Goal: Feedback & Contribution: Submit feedback/report problem

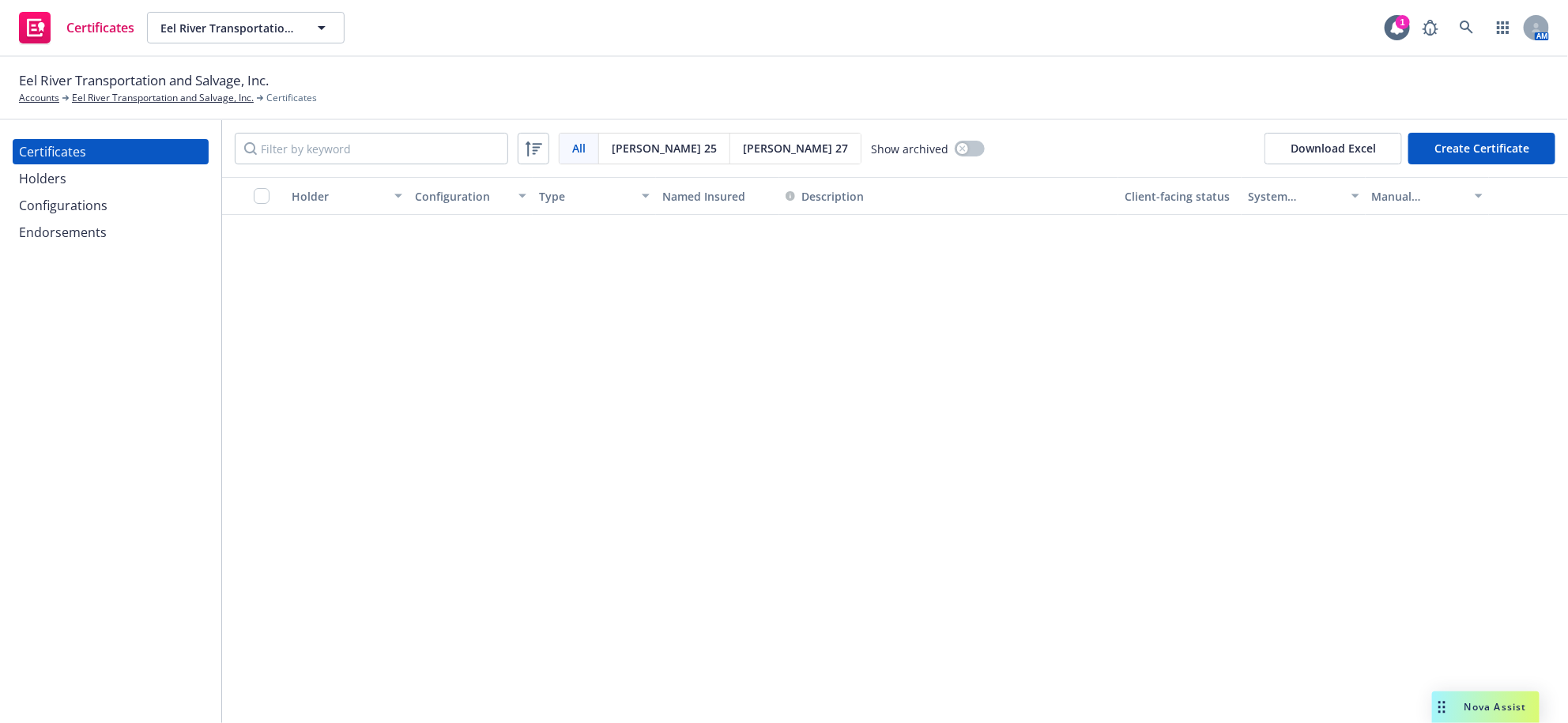
scroll to position [716, 0]
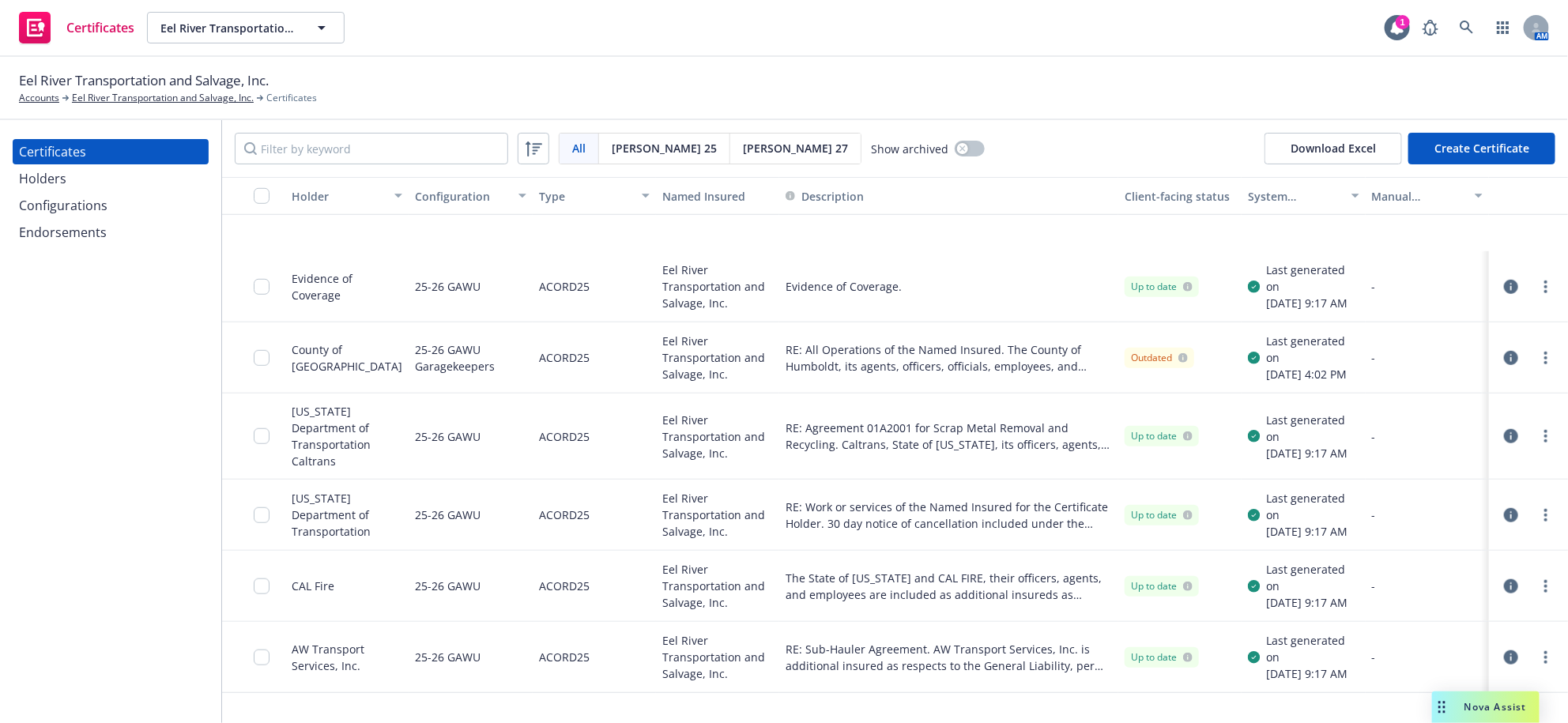
click at [1503, 351] on icon "button" at bounding box center [1511, 358] width 15 height 15
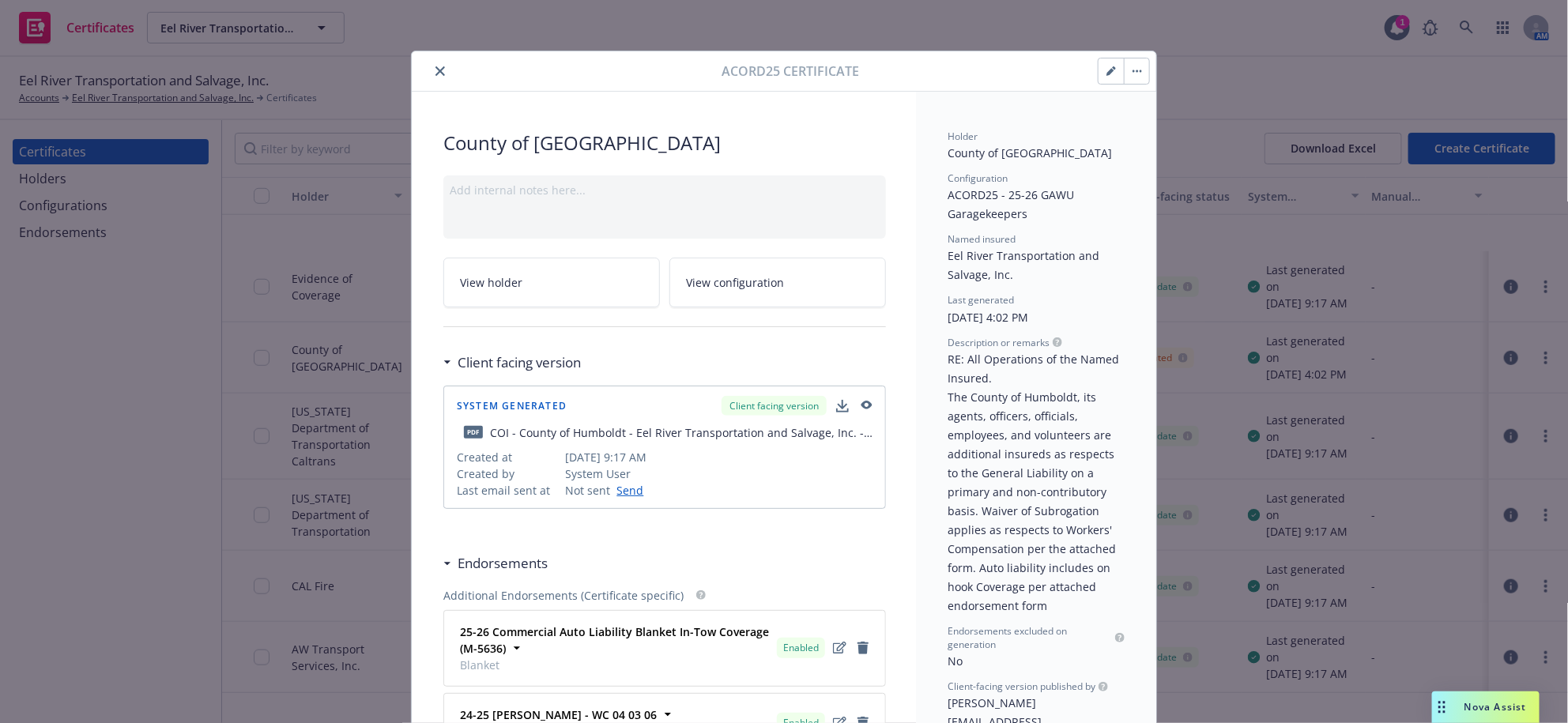
click at [1098, 79] on button "button" at bounding box center [1111, 71] width 26 height 26
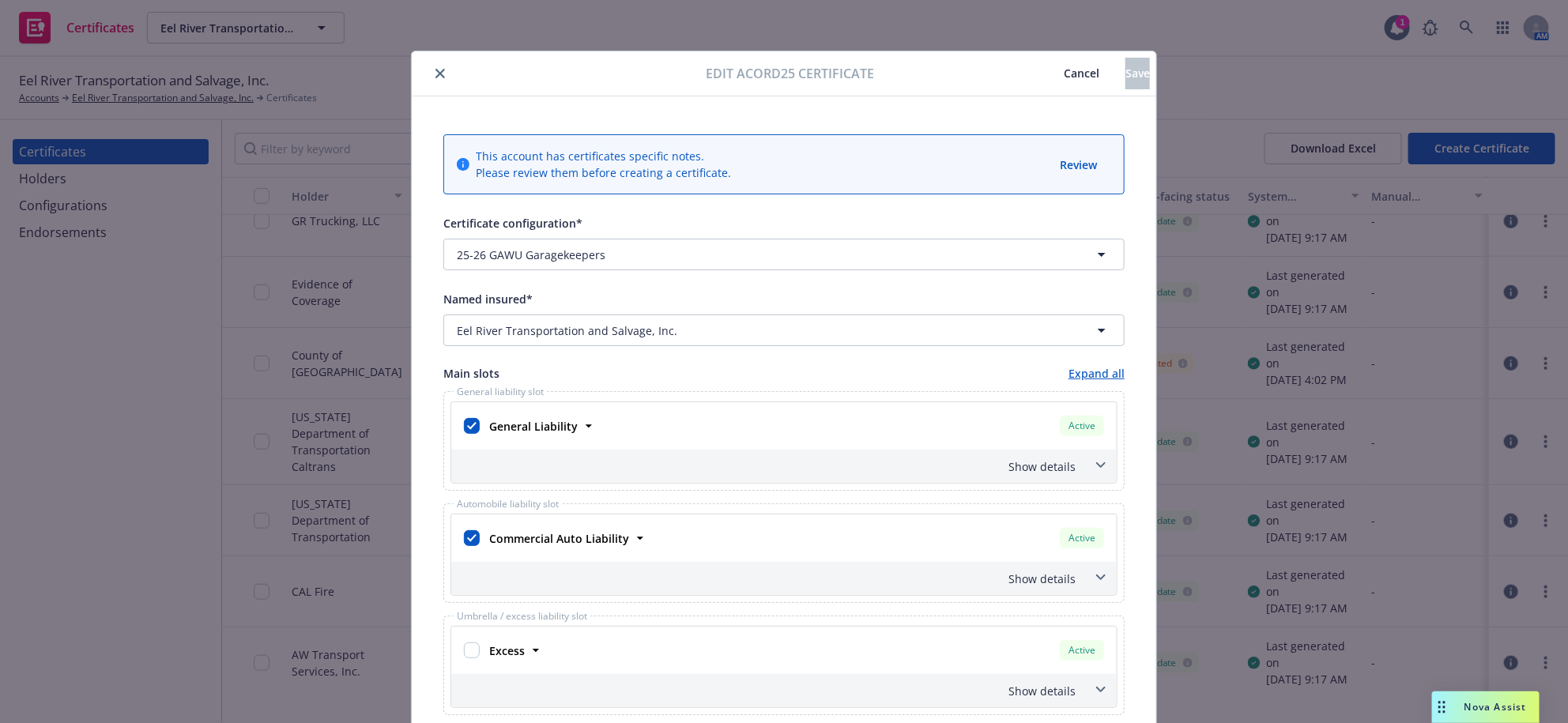
click at [1038, 60] on button "Cancel" at bounding box center [1081, 73] width 87 height 32
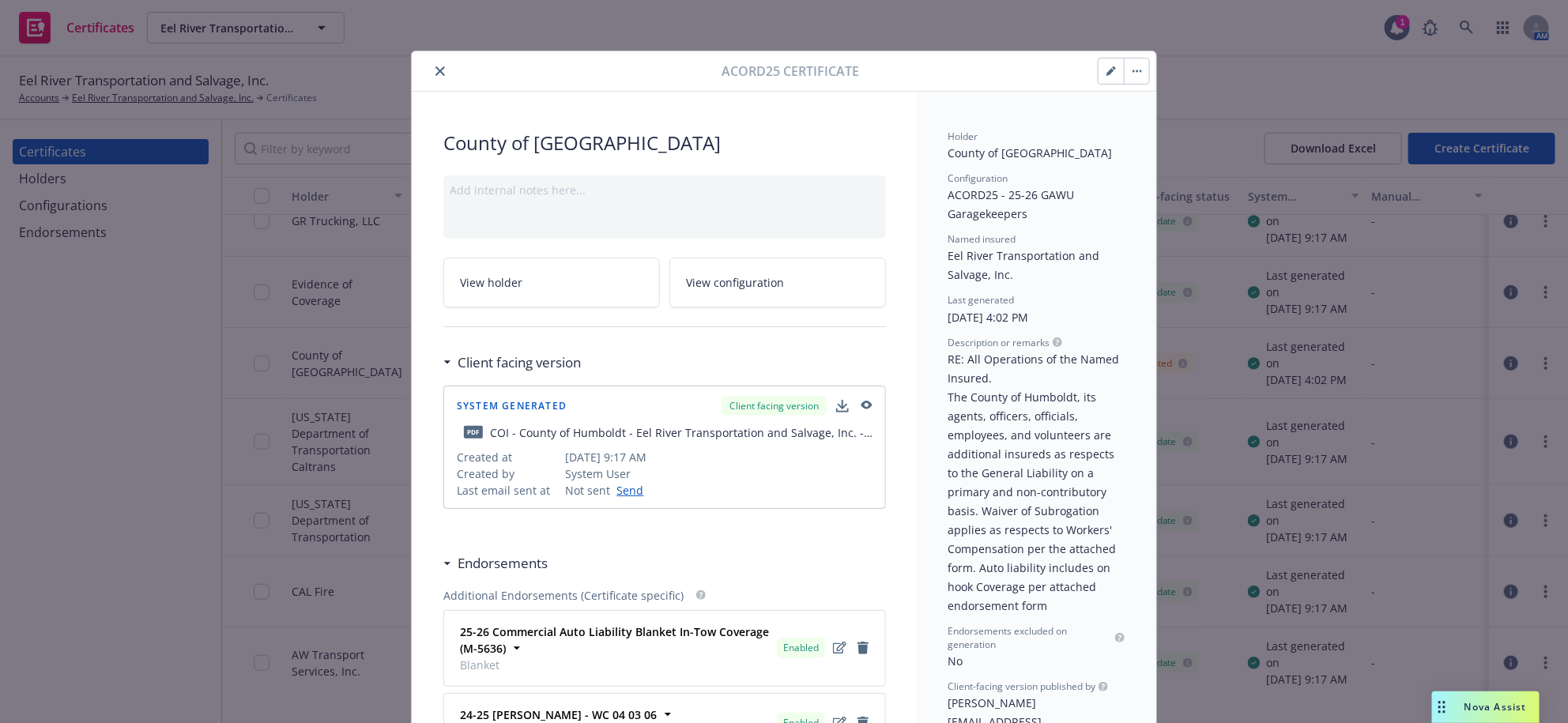
click at [438, 71] on icon "close" at bounding box center [440, 71] width 9 height 9
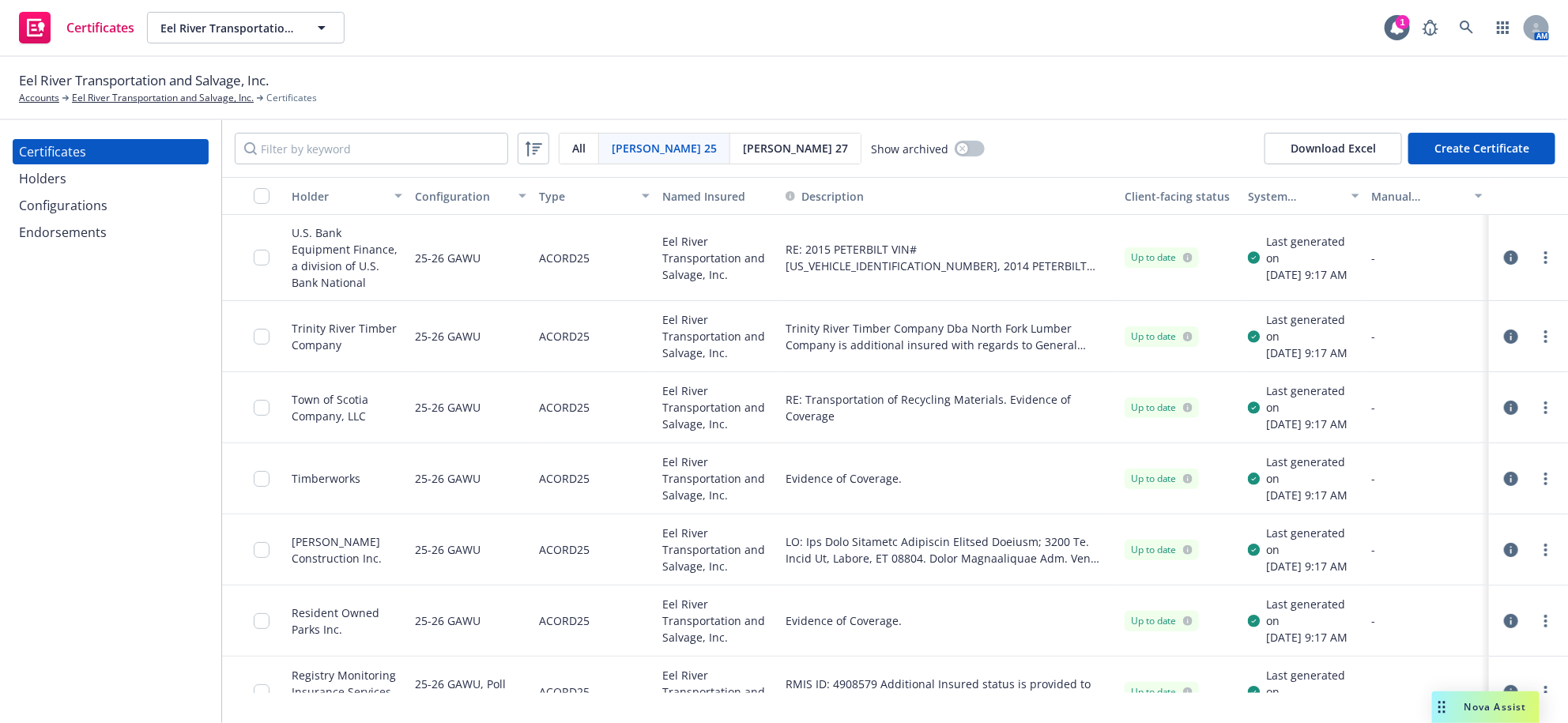
click at [1508, 265] on icon "button" at bounding box center [1511, 258] width 15 height 15
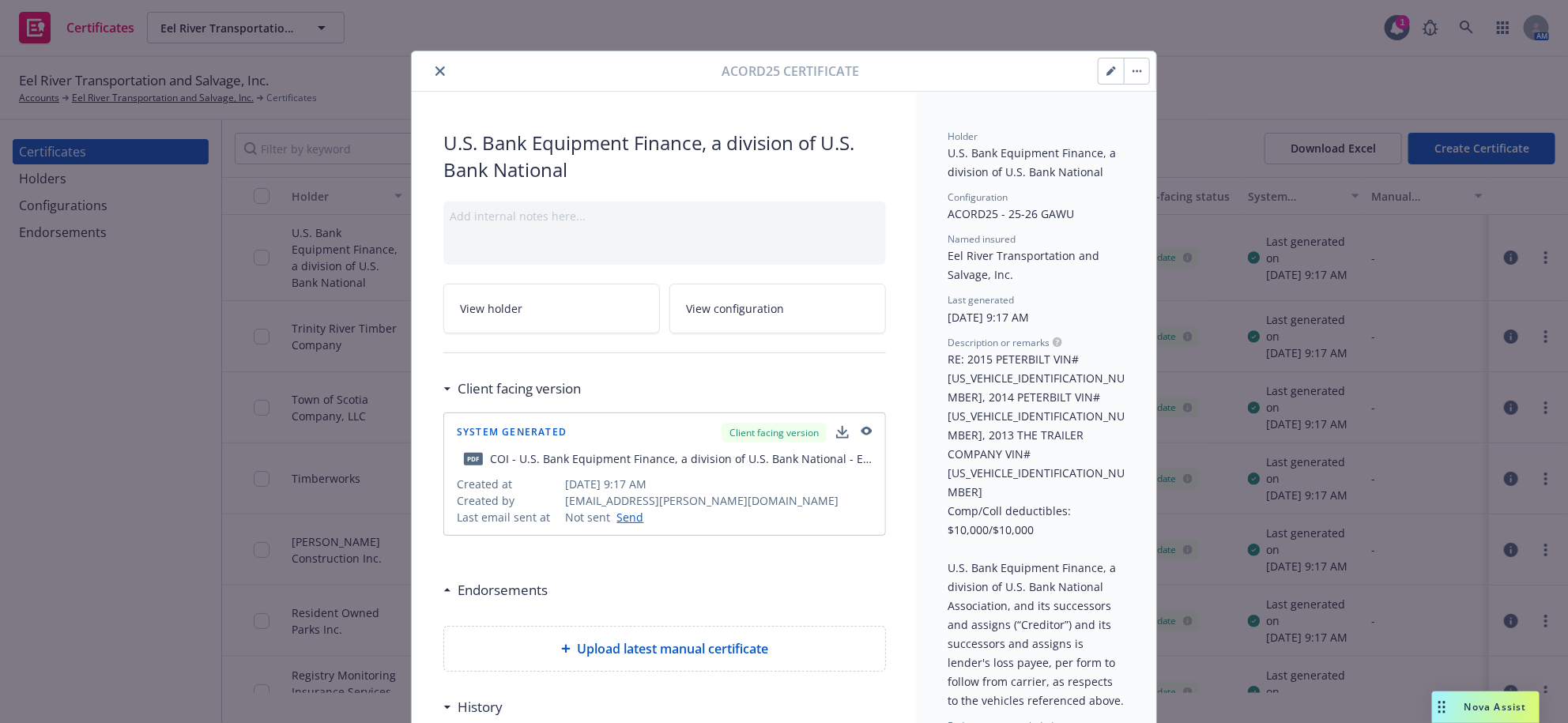
click at [1106, 75] on icon "button" at bounding box center [1111, 71] width 9 height 9
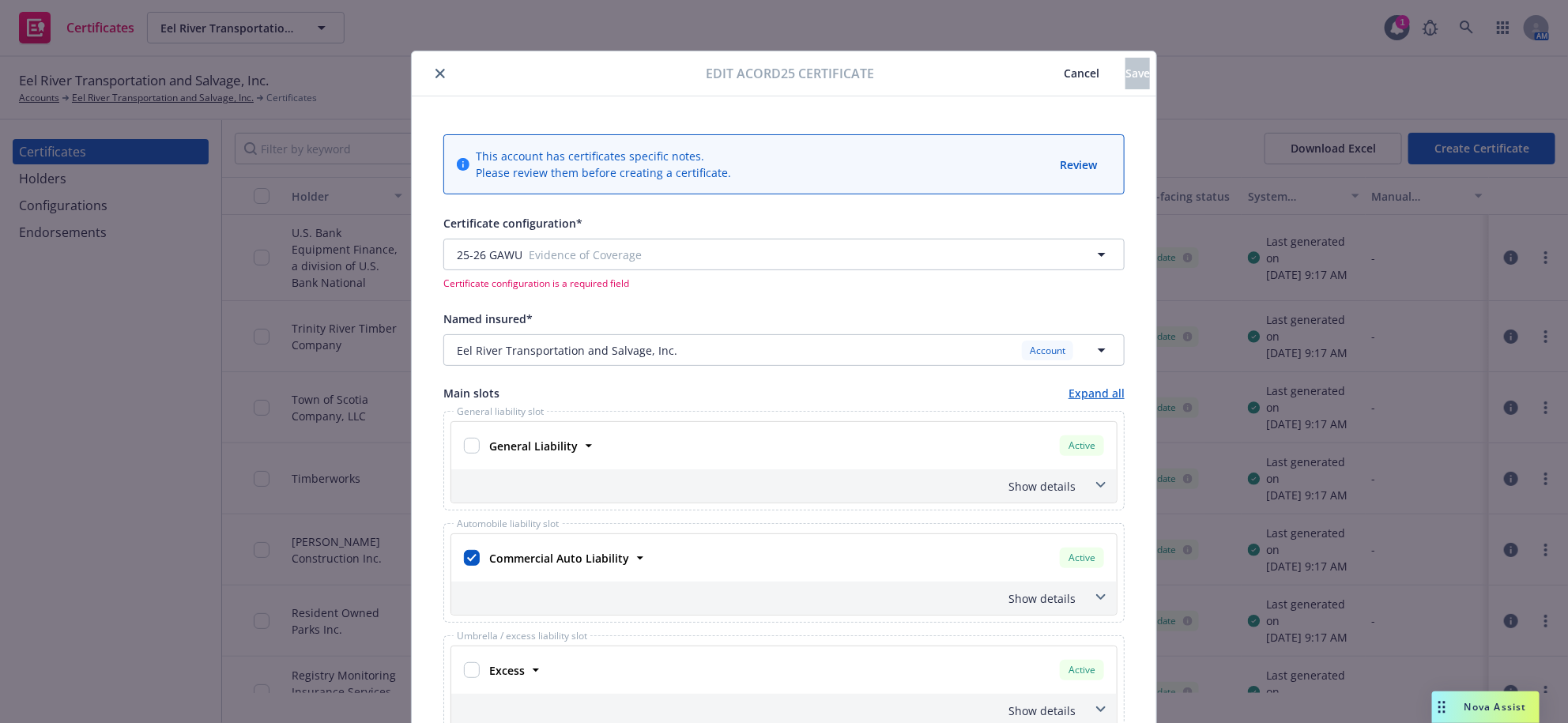
click at [1038, 86] on button "Cancel" at bounding box center [1081, 73] width 87 height 32
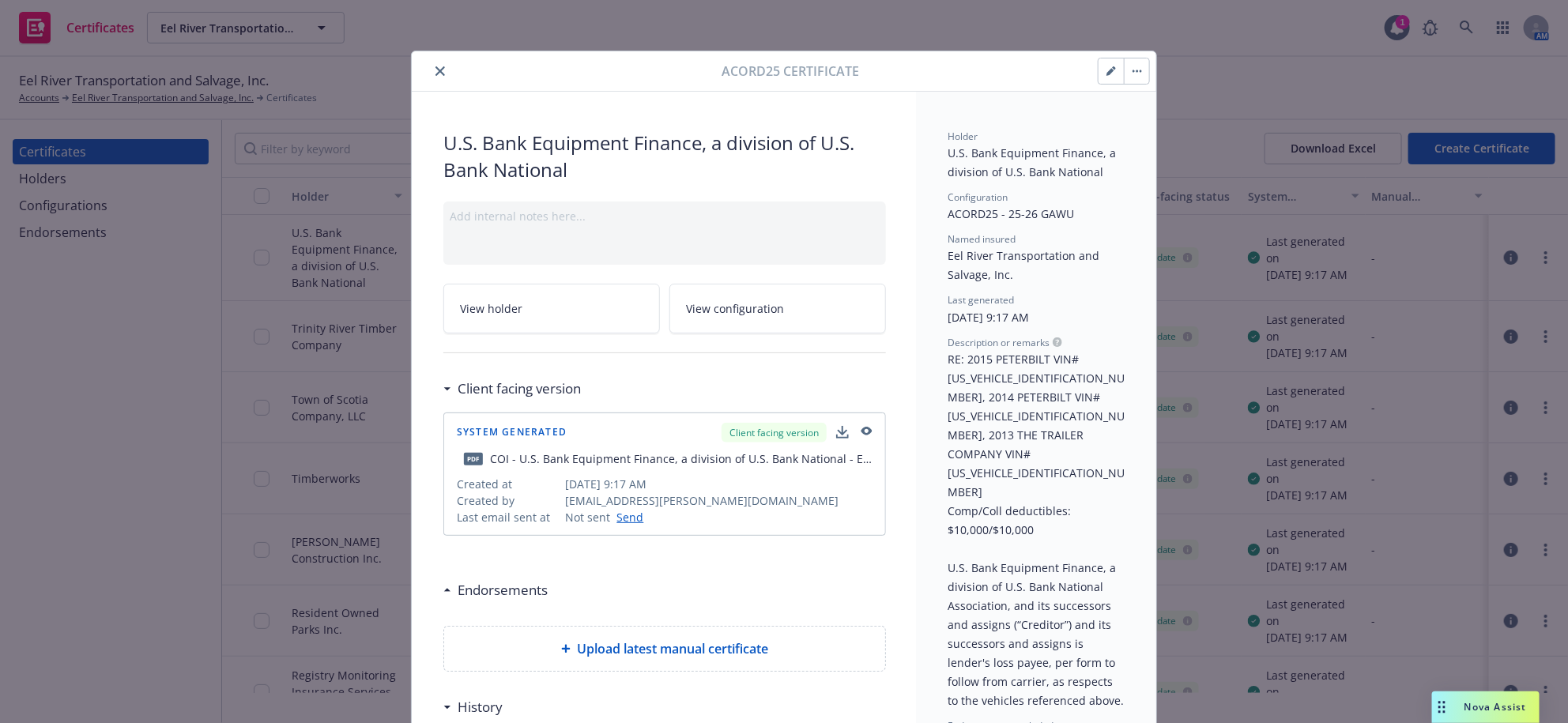
click at [436, 76] on icon "close" at bounding box center [440, 71] width 9 height 9
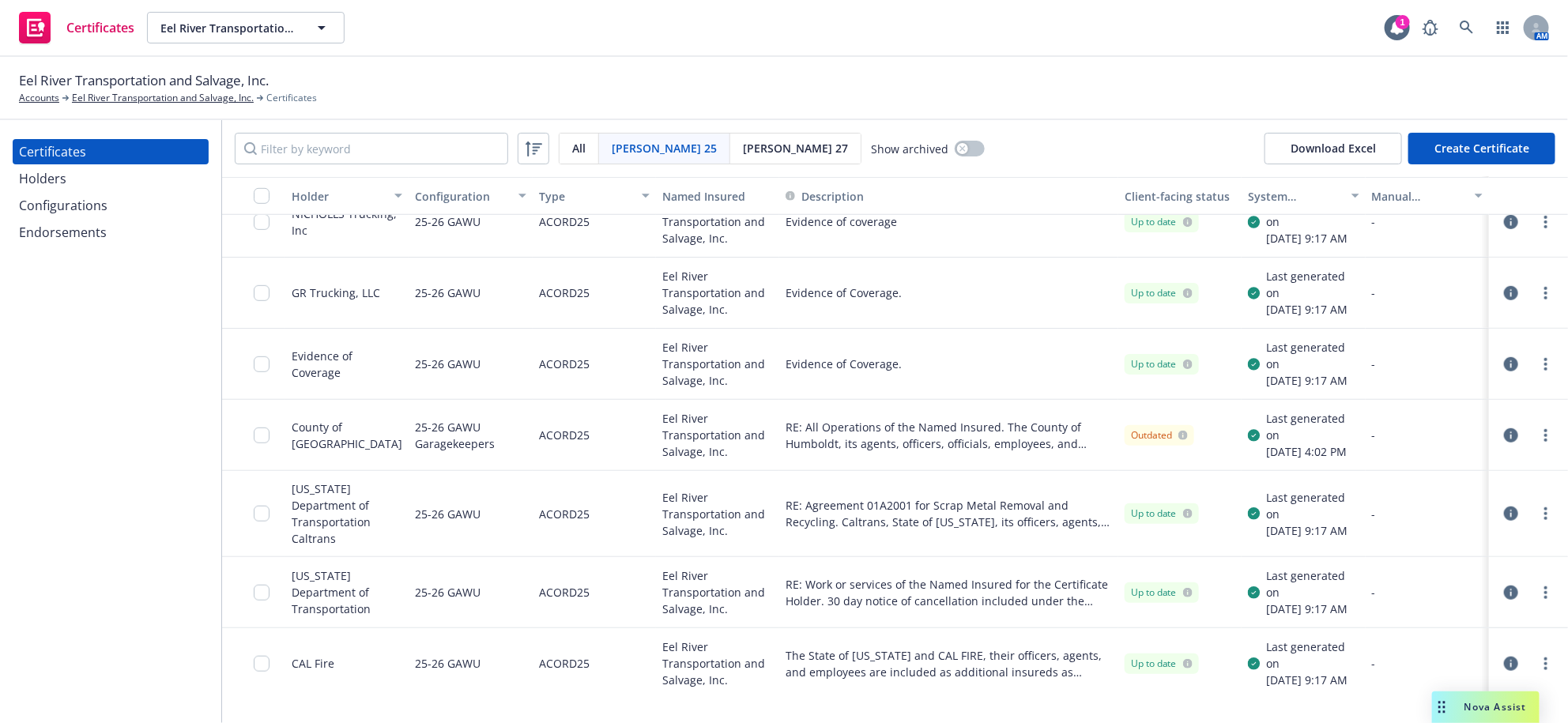
scroll to position [716, 0]
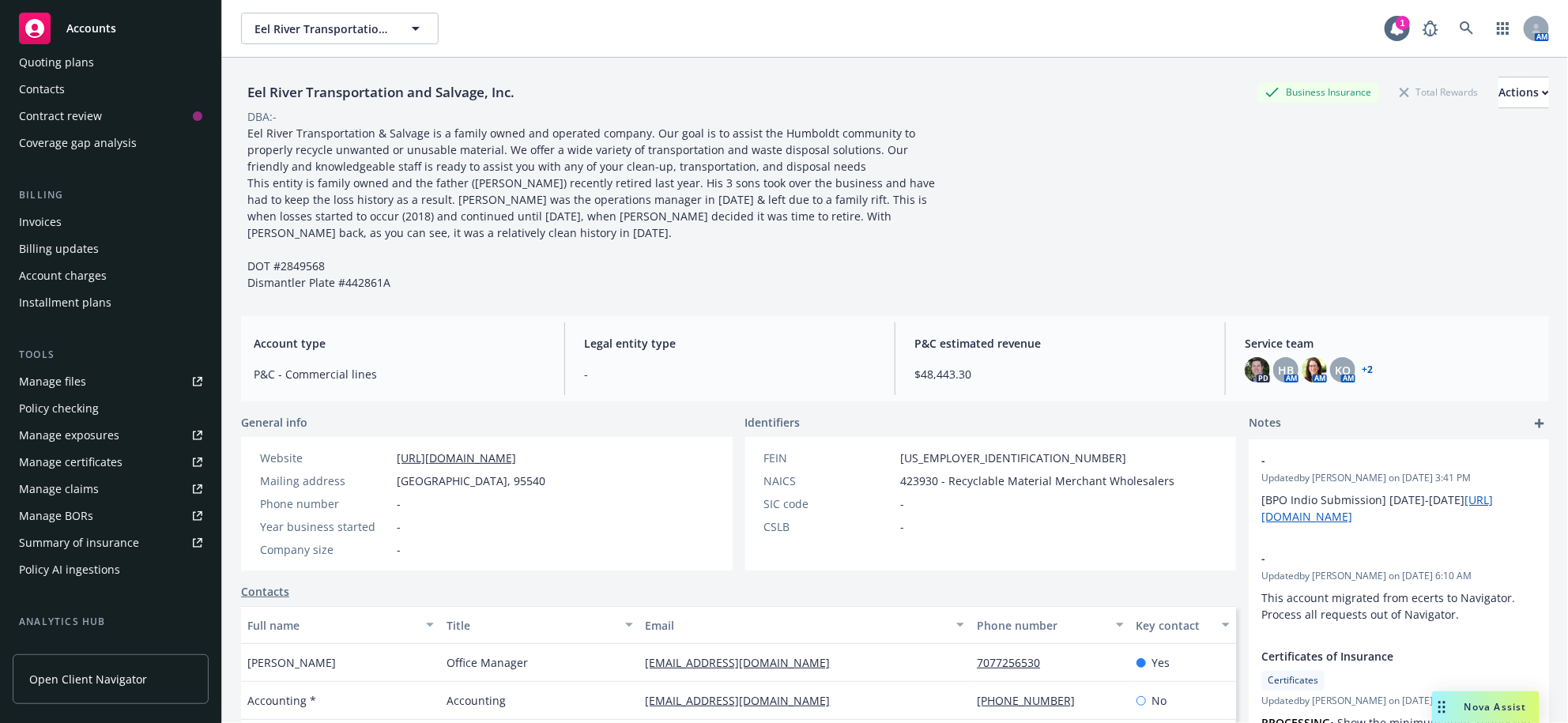
scroll to position [91, 0]
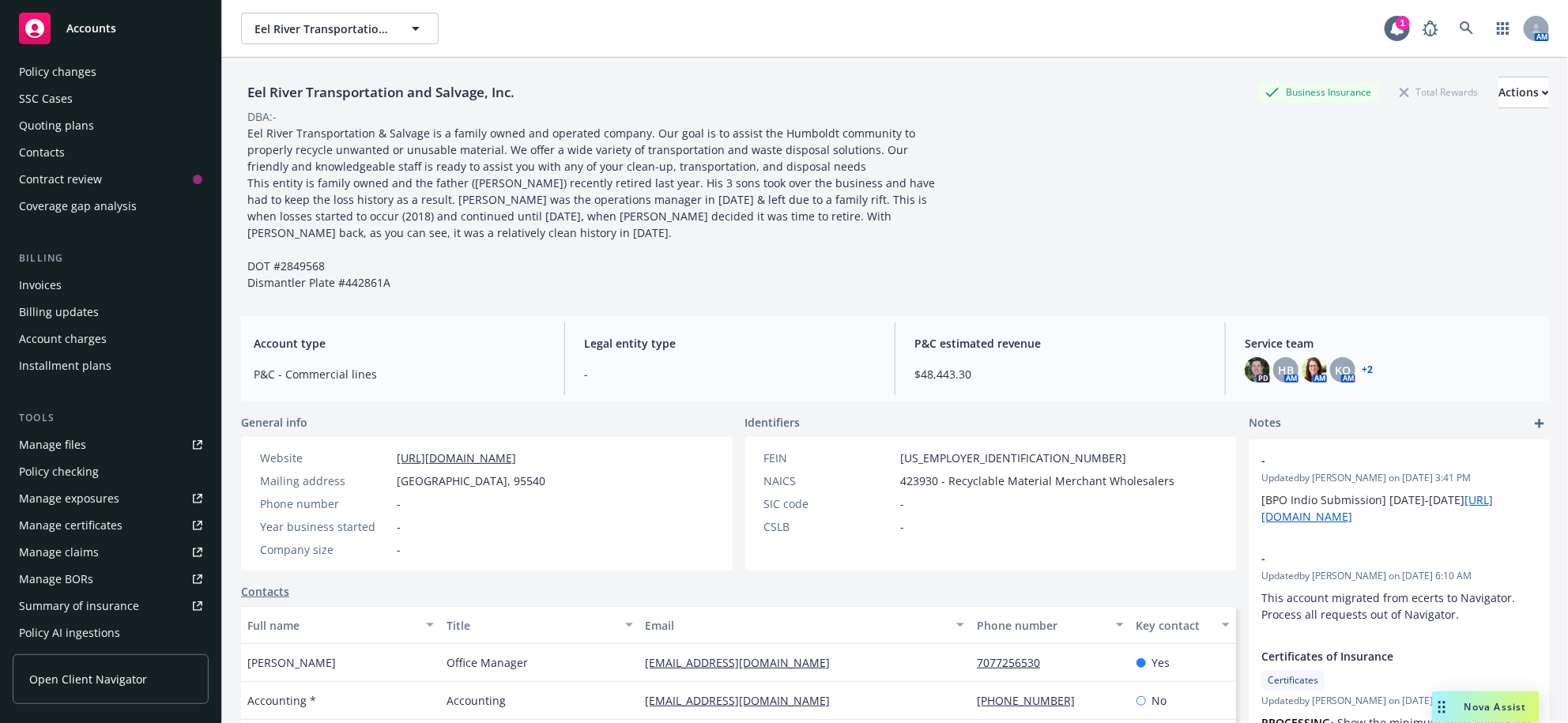
click at [69, 458] on div "Manage files" at bounding box center [53, 445] width 67 height 26
click at [360, 33] on span "Eel River Transportation and Salvage, Inc." at bounding box center [323, 29] width 137 height 16
type input "[PERSON_NAME]"
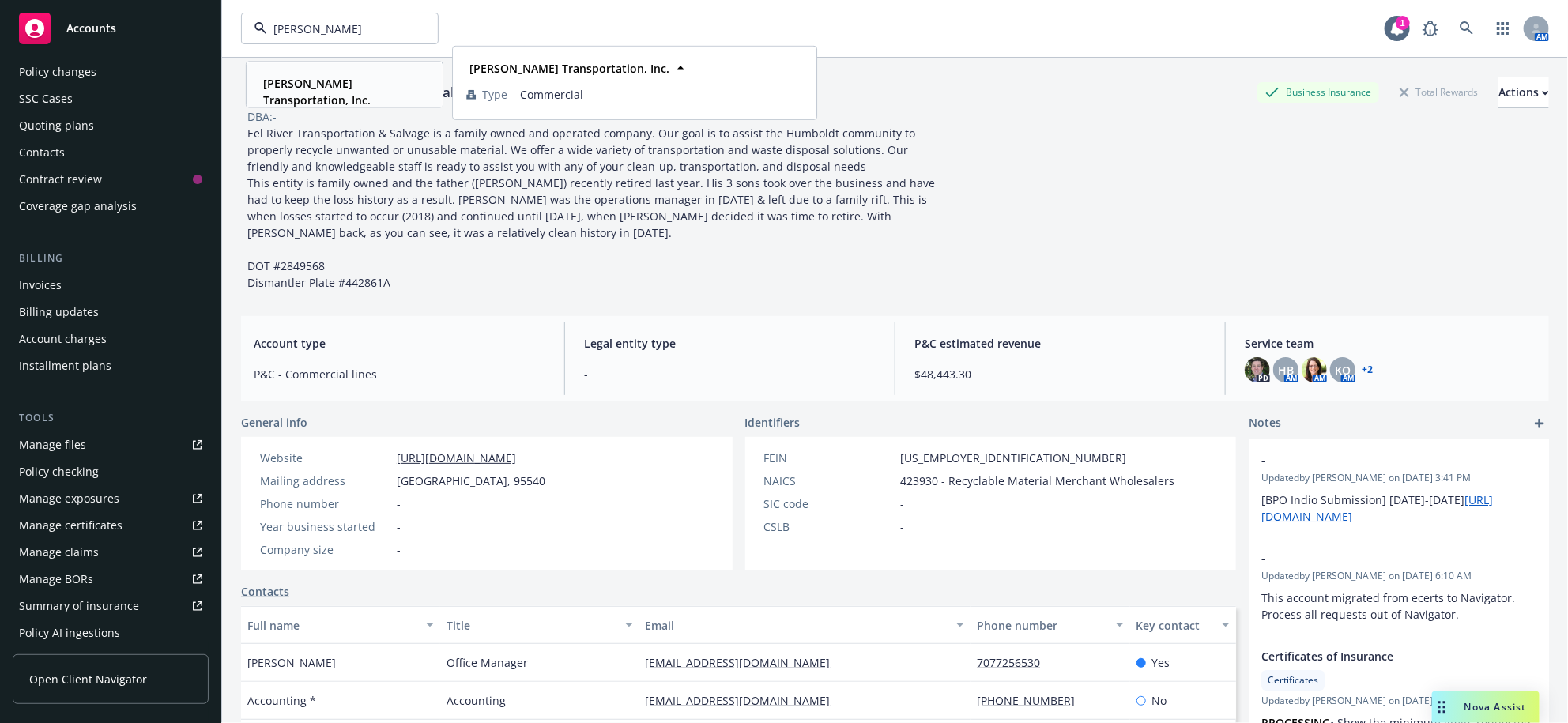
click at [342, 77] on strong "[PERSON_NAME] Transportation, Inc." at bounding box center [317, 91] width 108 height 32
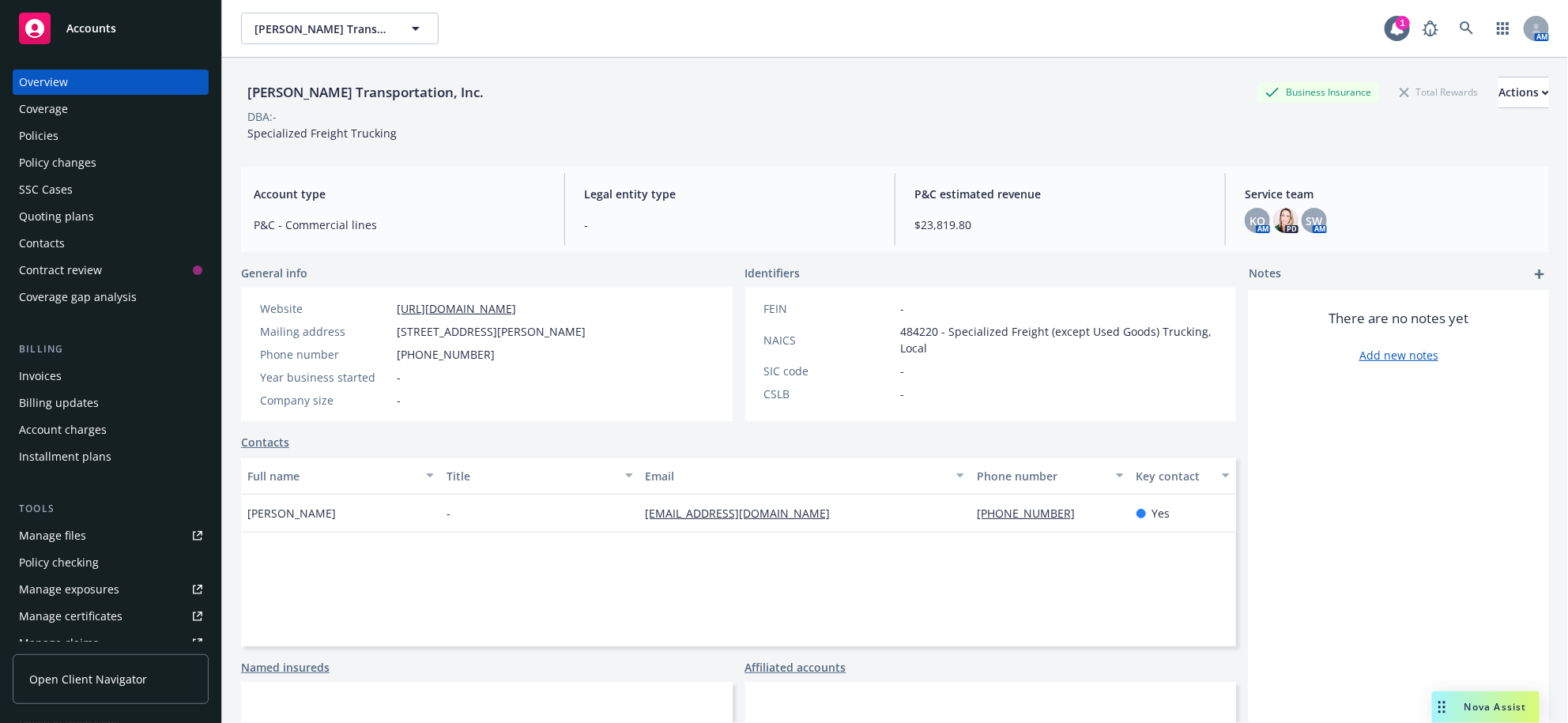
click at [107, 149] on div "Policies" at bounding box center [110, 136] width 183 height 26
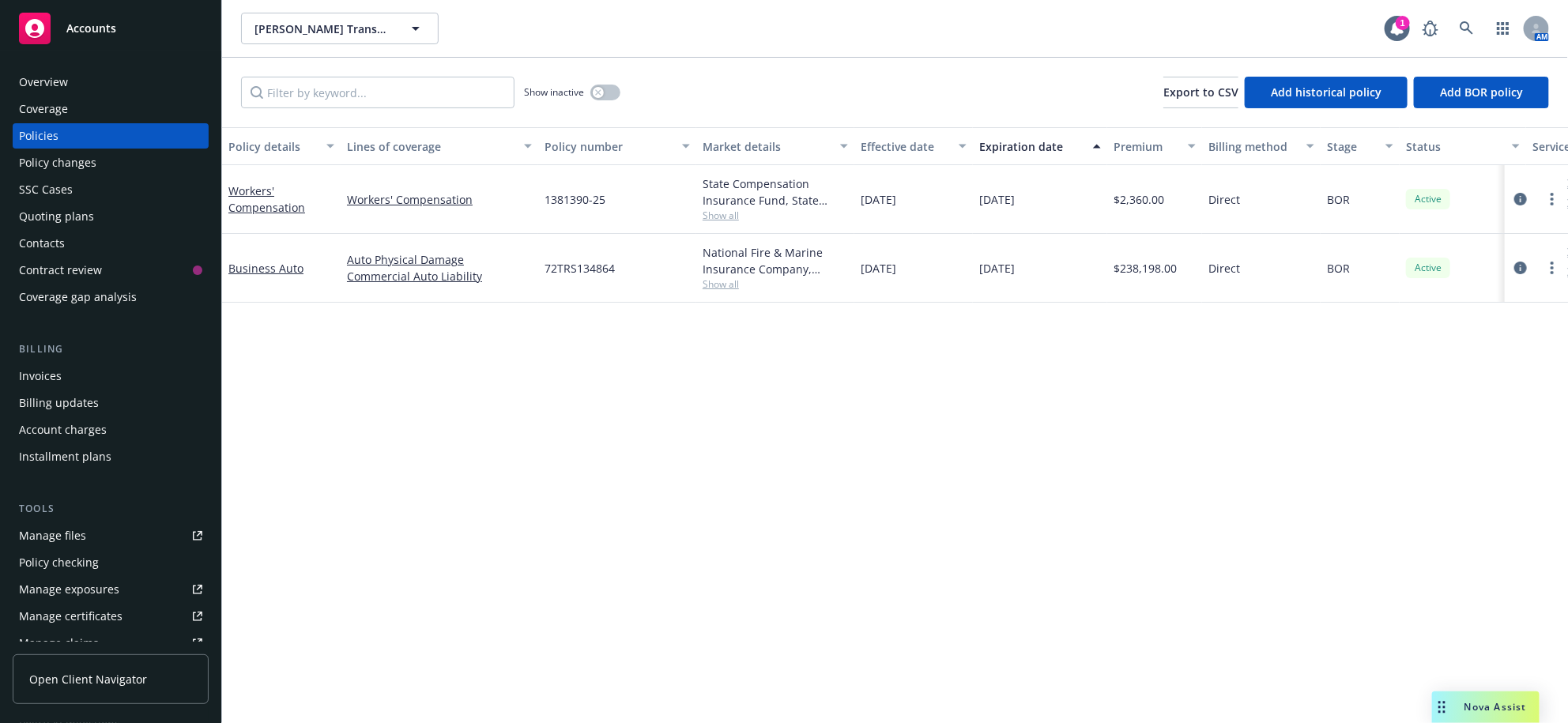
click at [116, 176] on div "Policy changes" at bounding box center [110, 163] width 183 height 26
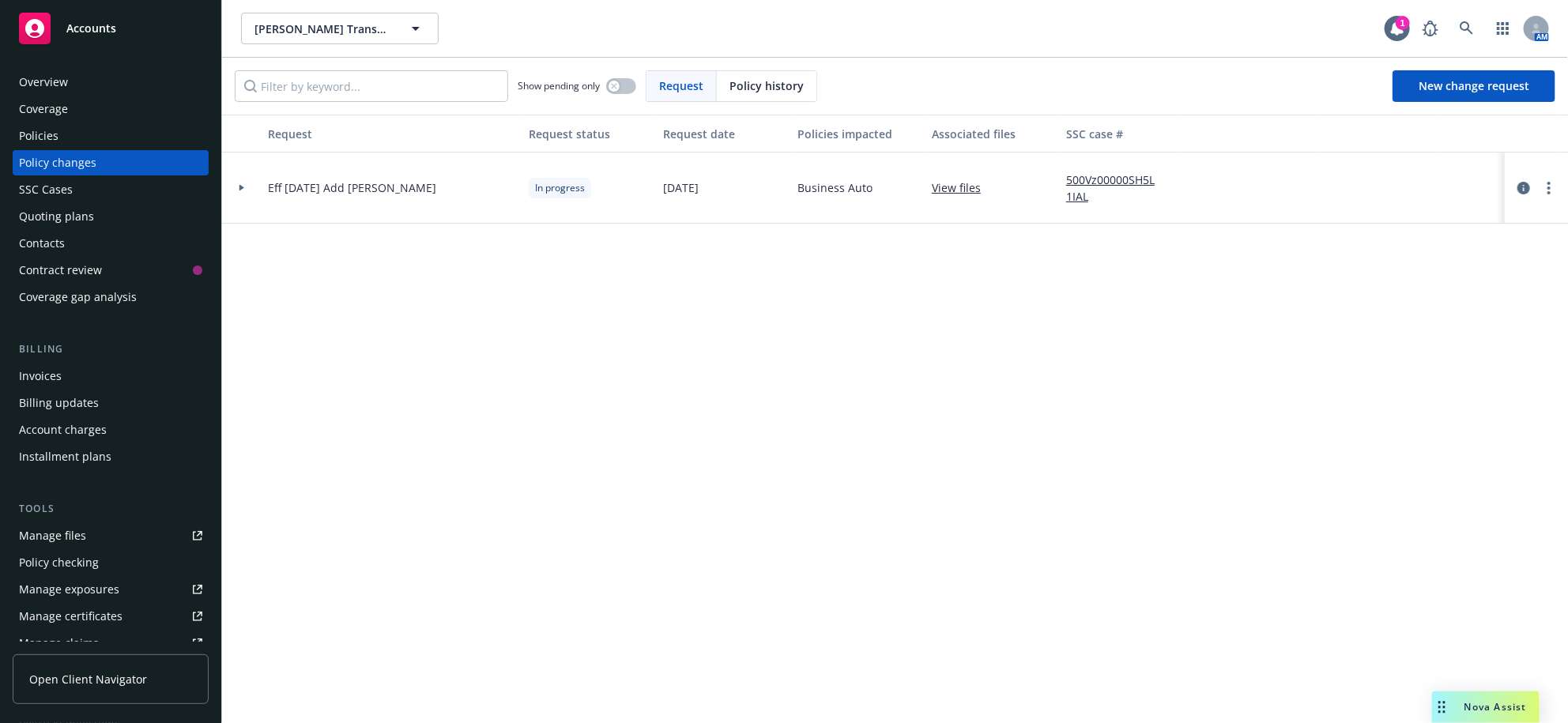
click at [241, 206] on div at bounding box center [241, 188] width 39 height 71
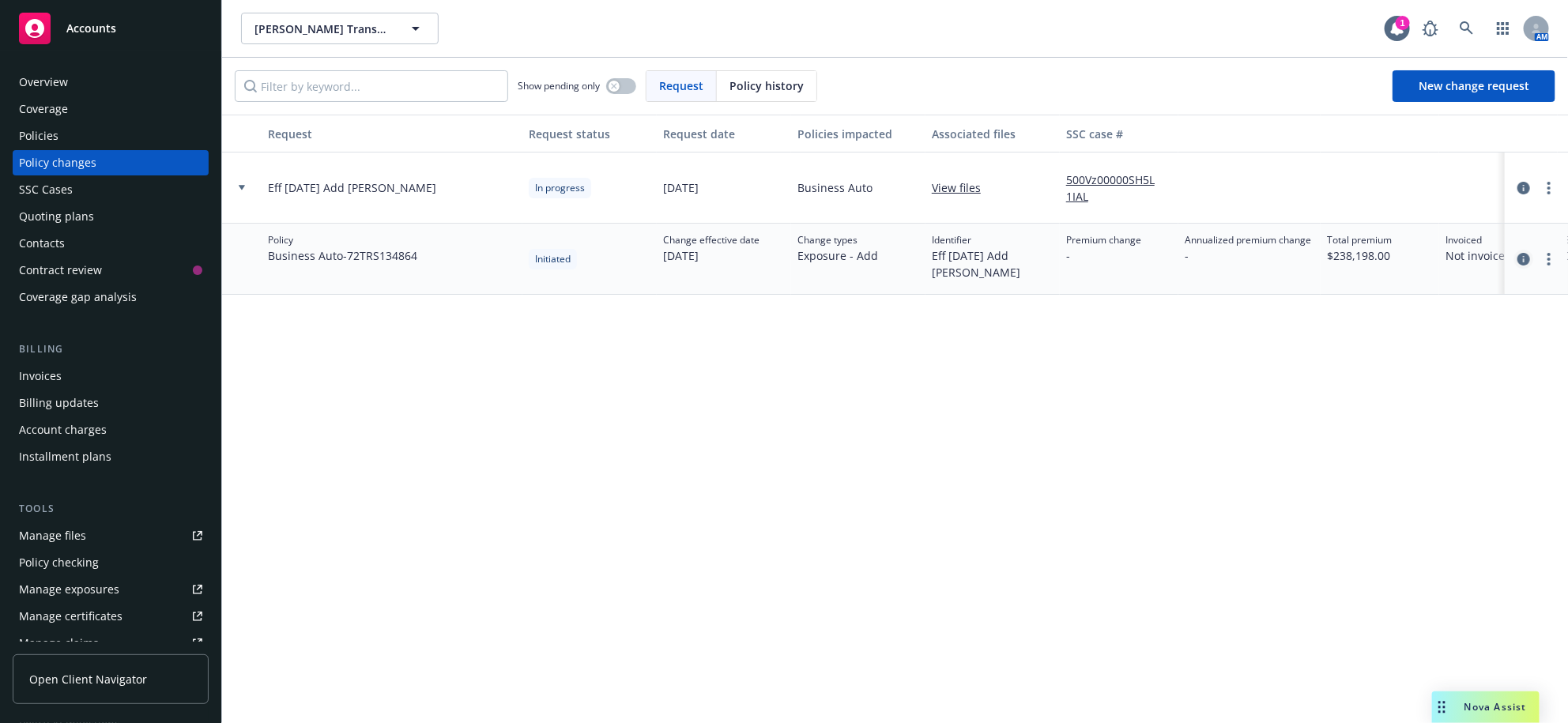
click at [1519, 265] on icon "circleInformation" at bounding box center [1523, 260] width 13 height 13
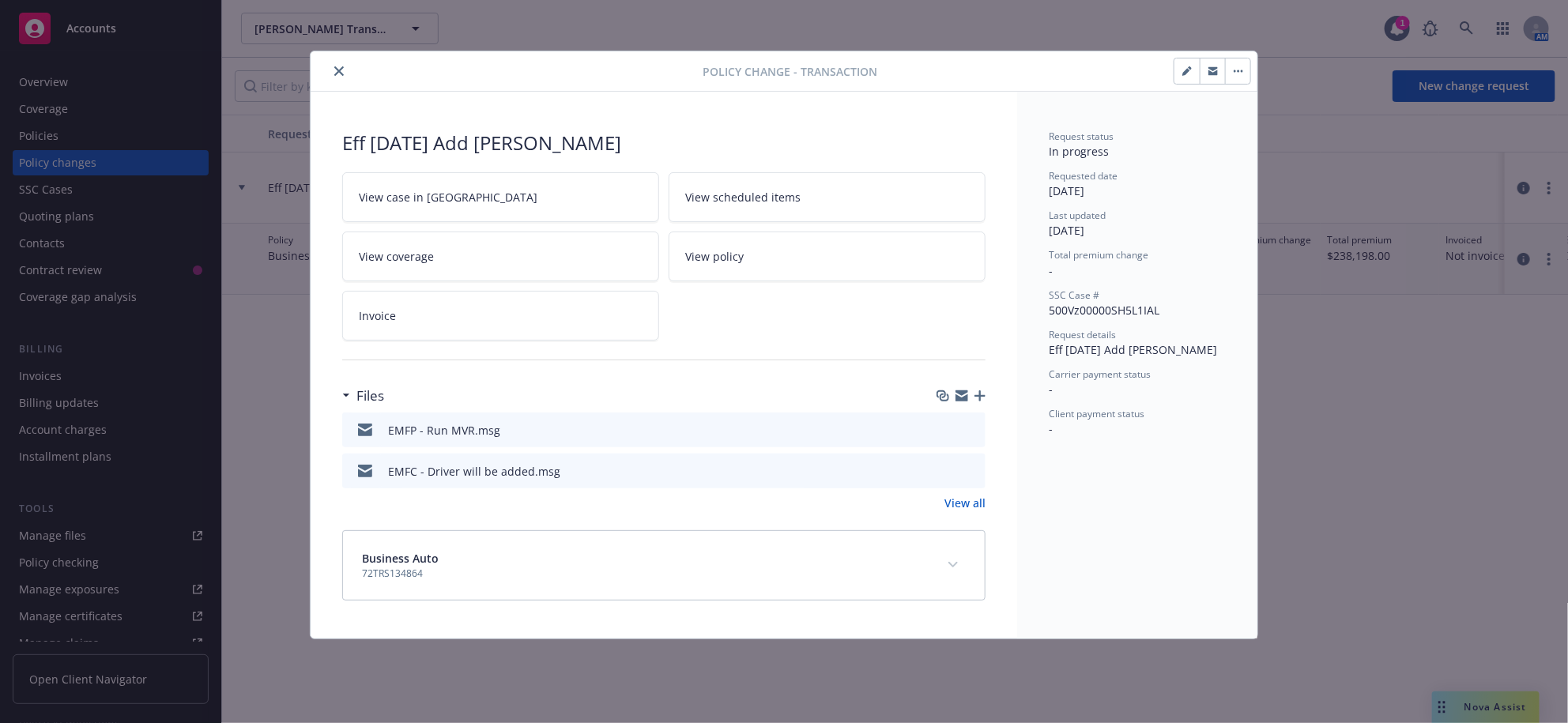
click at [974, 402] on icon "button" at bounding box center [979, 396] width 11 height 11
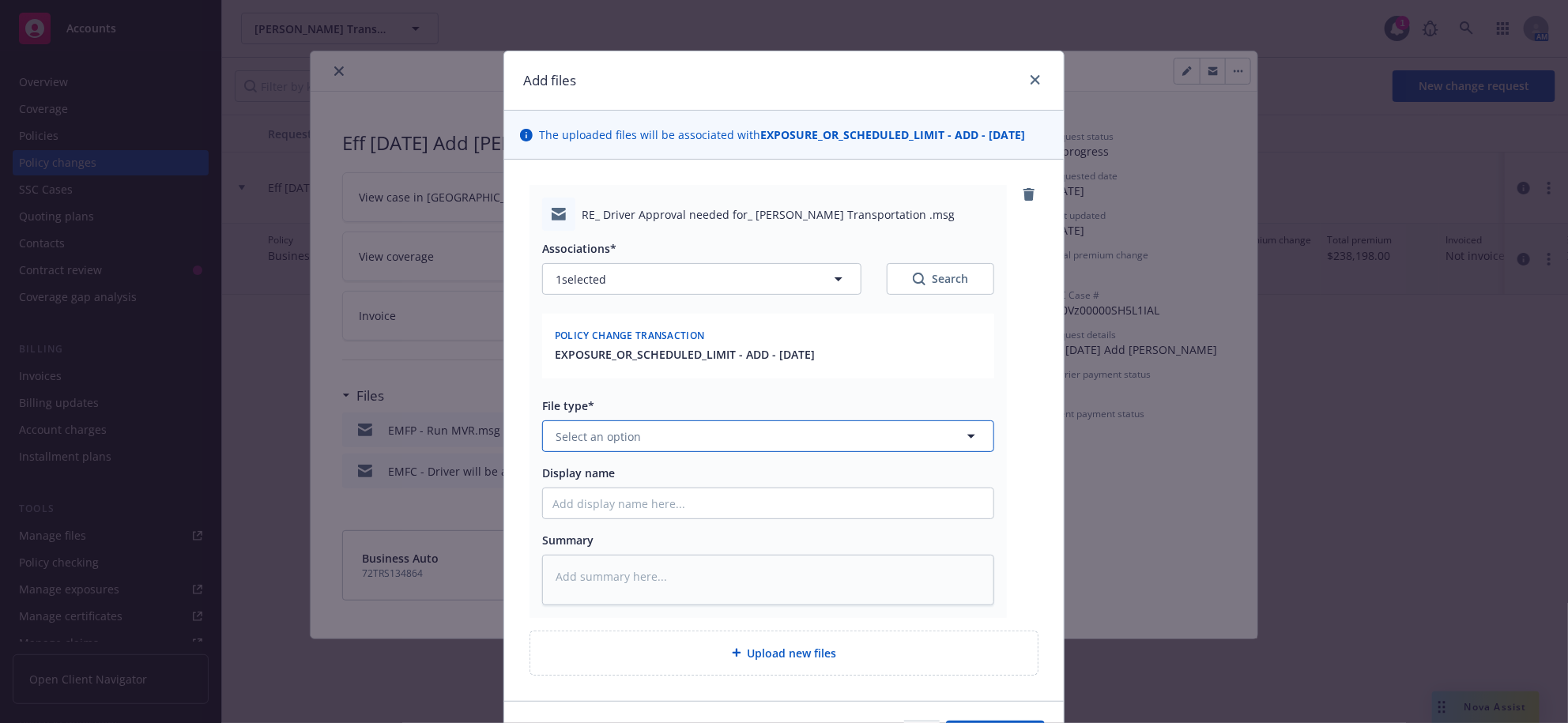
click at [704, 452] on button "Select an option" at bounding box center [768, 436] width 452 height 32
type input "change"
type textarea "x"
type input "E"
type textarea "x"
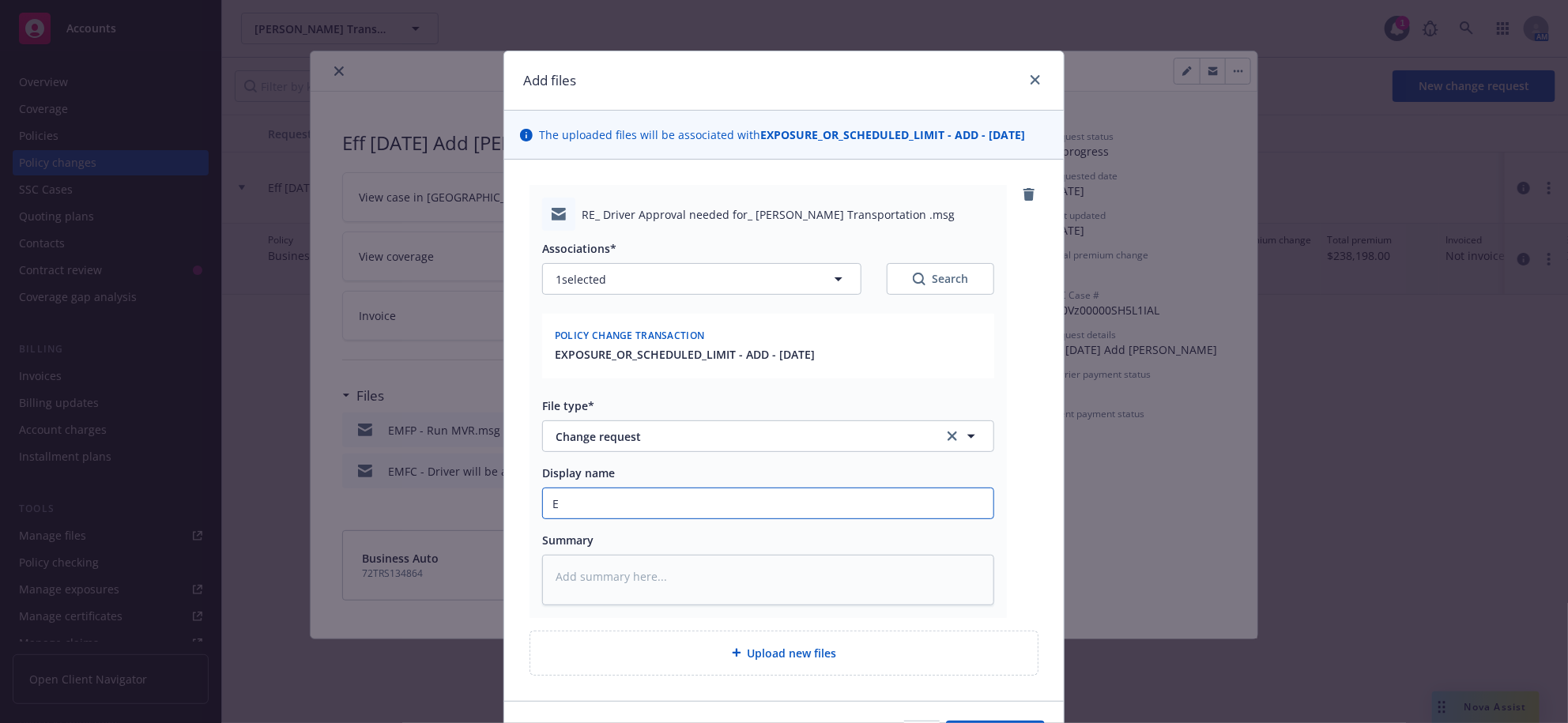
type input "EM"
type textarea "x"
type input "EMT"
type textarea "x"
type input "EMTC"
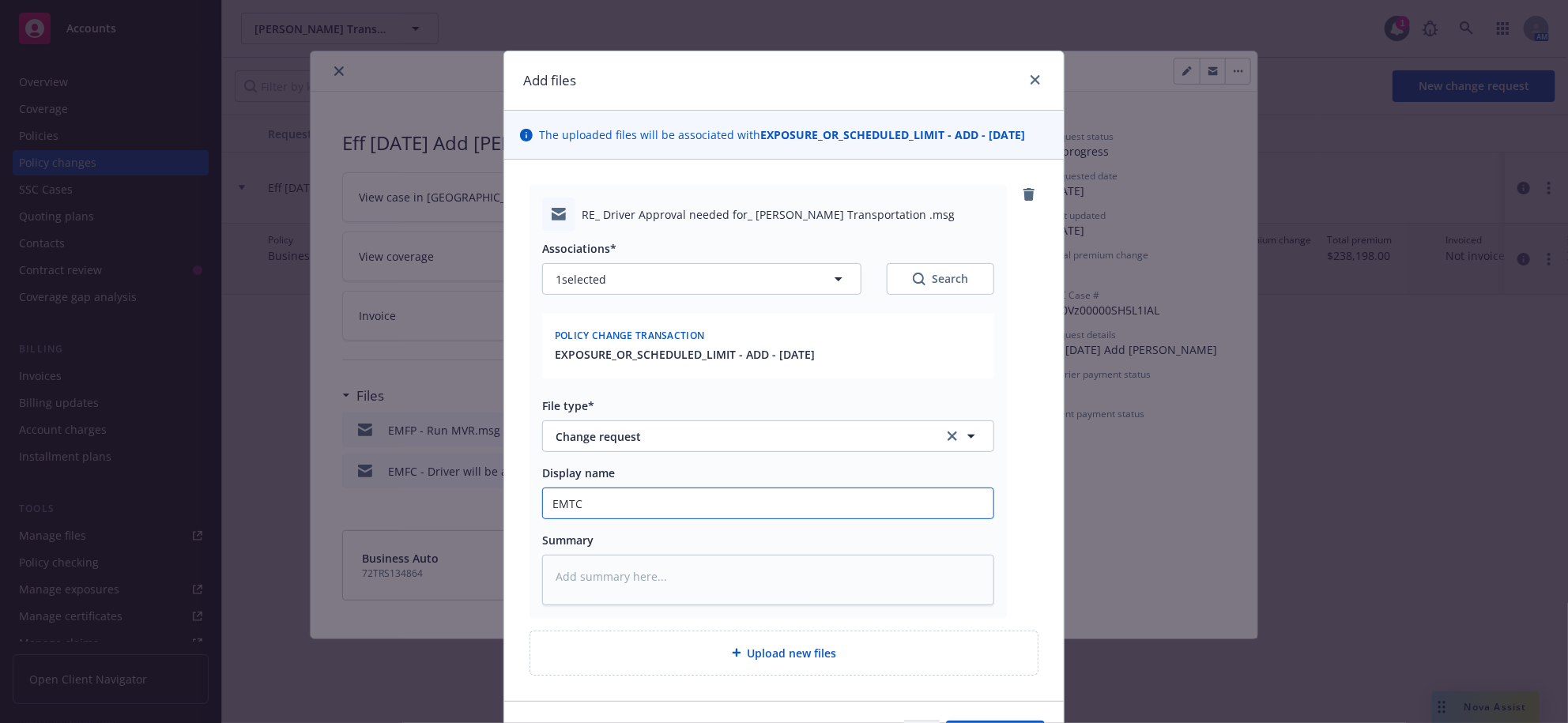
type textarea "x"
type input "EMTC"
type textarea "x"
type input "EMTC C"
type textarea "x"
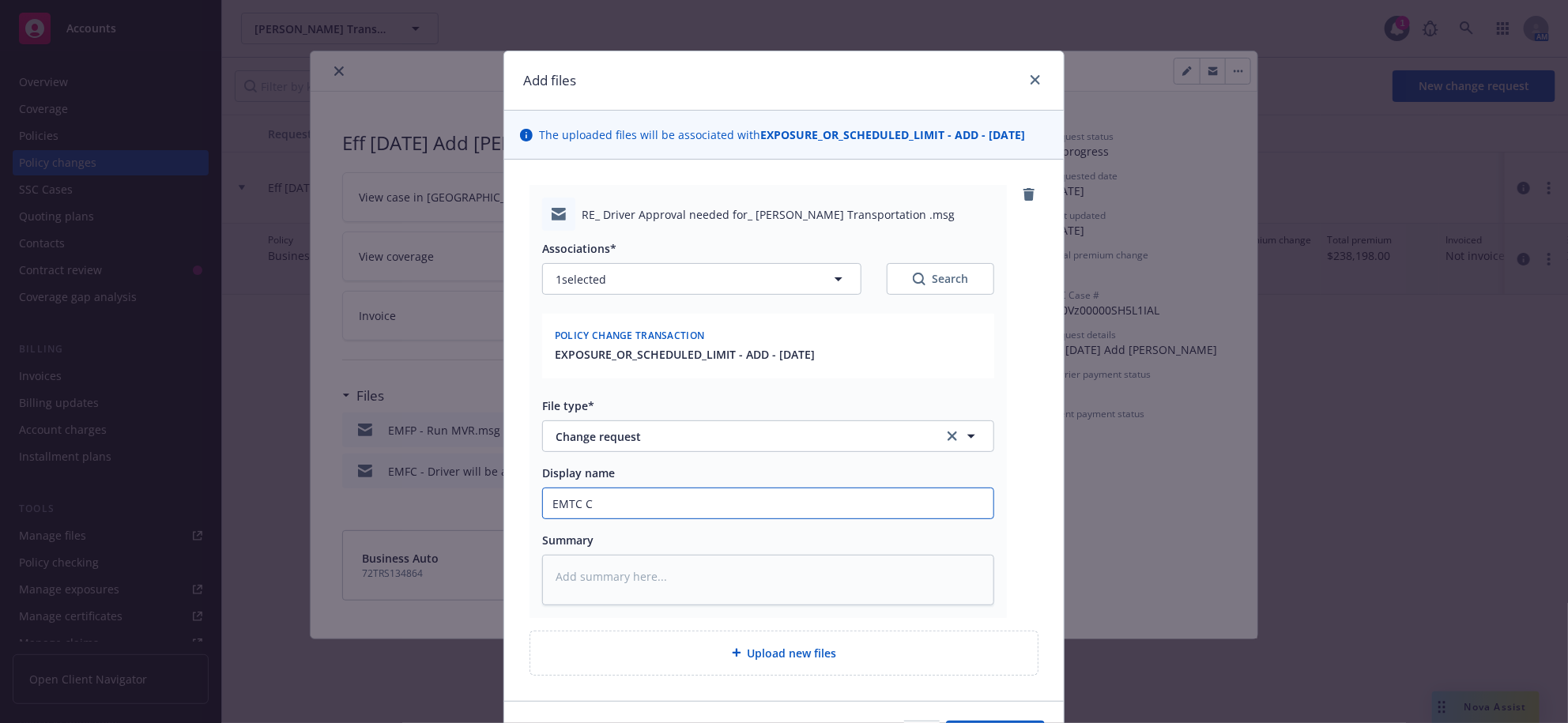
type input "EMTC Ch"
type textarea "x"
type input "EMTC Chr"
type textarea "x"
type input "EMTC Chri"
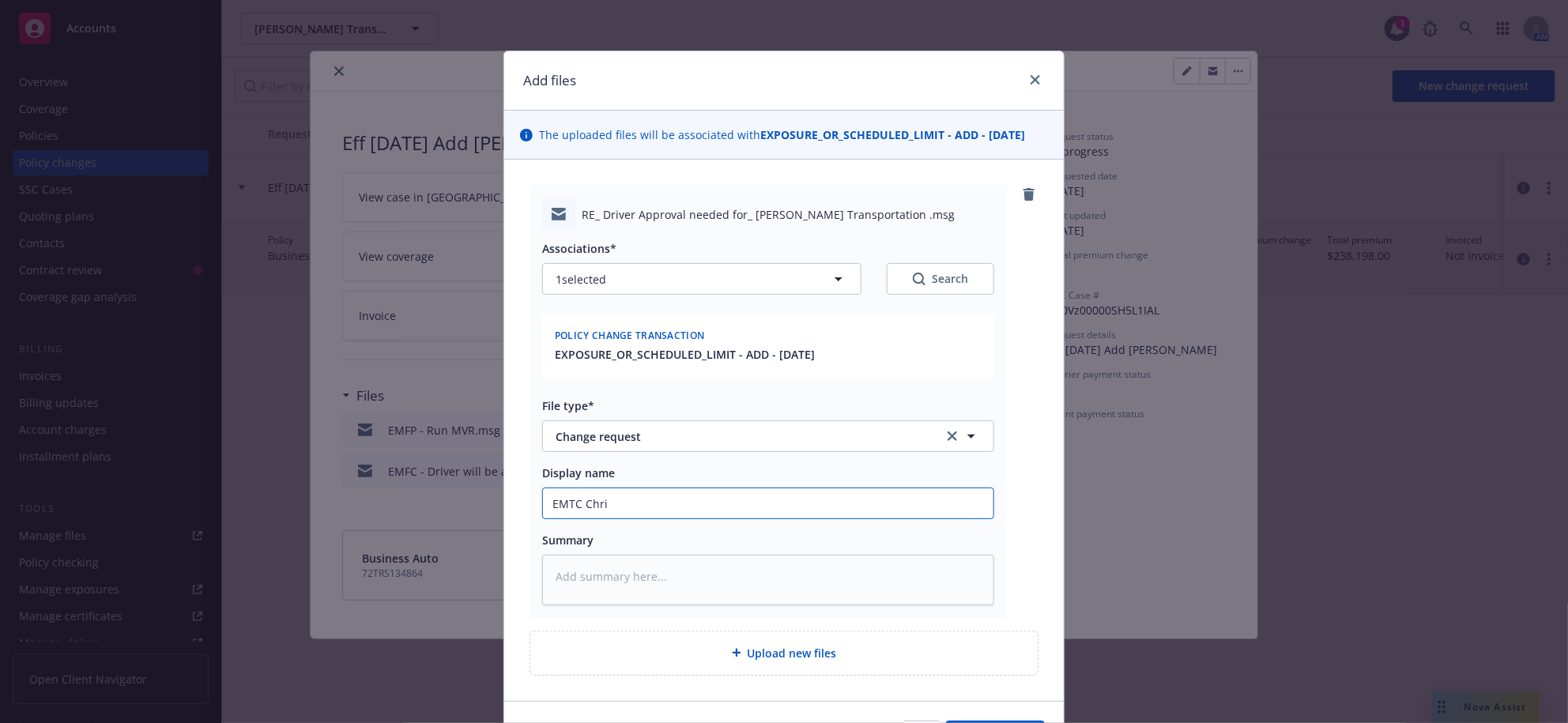
type textarea "x"
type input "EMTC [PERSON_NAME]"
type textarea "x"
type input "EMTC [DEMOGRAPHIC_DATA]"
type textarea "x"
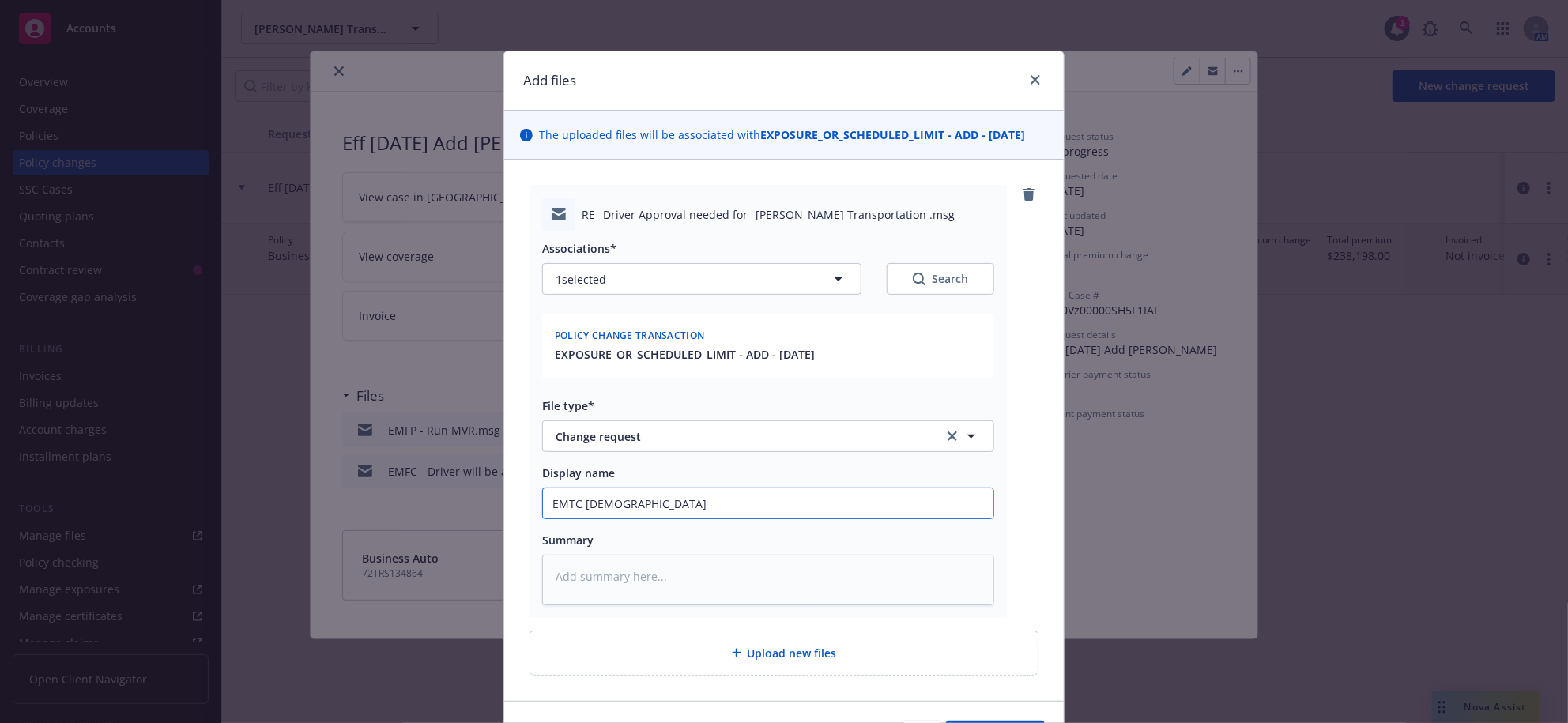
type input "EMTC [DEMOGRAPHIC_DATA]"
type textarea "x"
type input "EMTC [PERSON_NAME]"
type textarea "x"
type input "EMTC [DEMOGRAPHIC_DATA]"
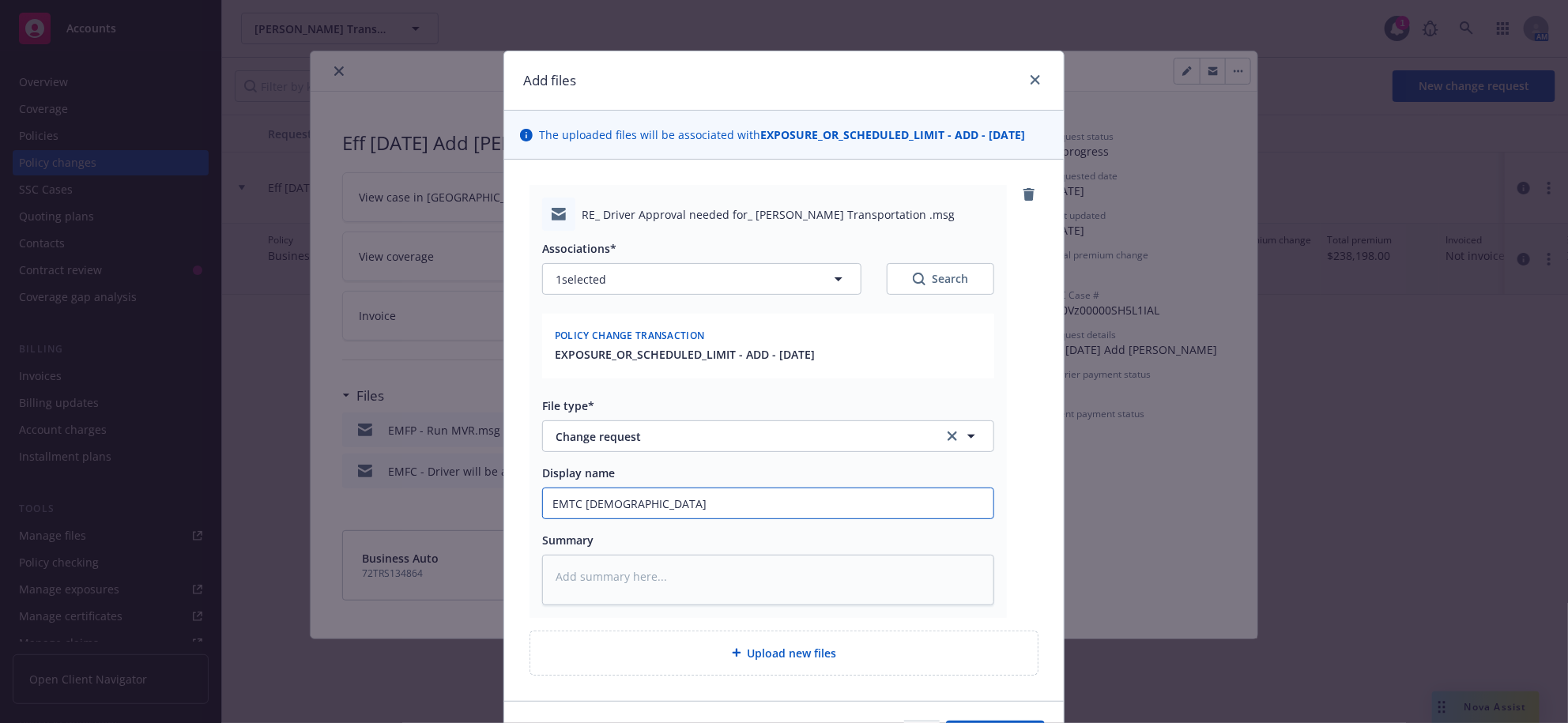
type textarea "x"
type input "EMTC [DEMOGRAPHIC_DATA]"
type textarea "x"
type input "EMTC Christian @"
type textarea "x"
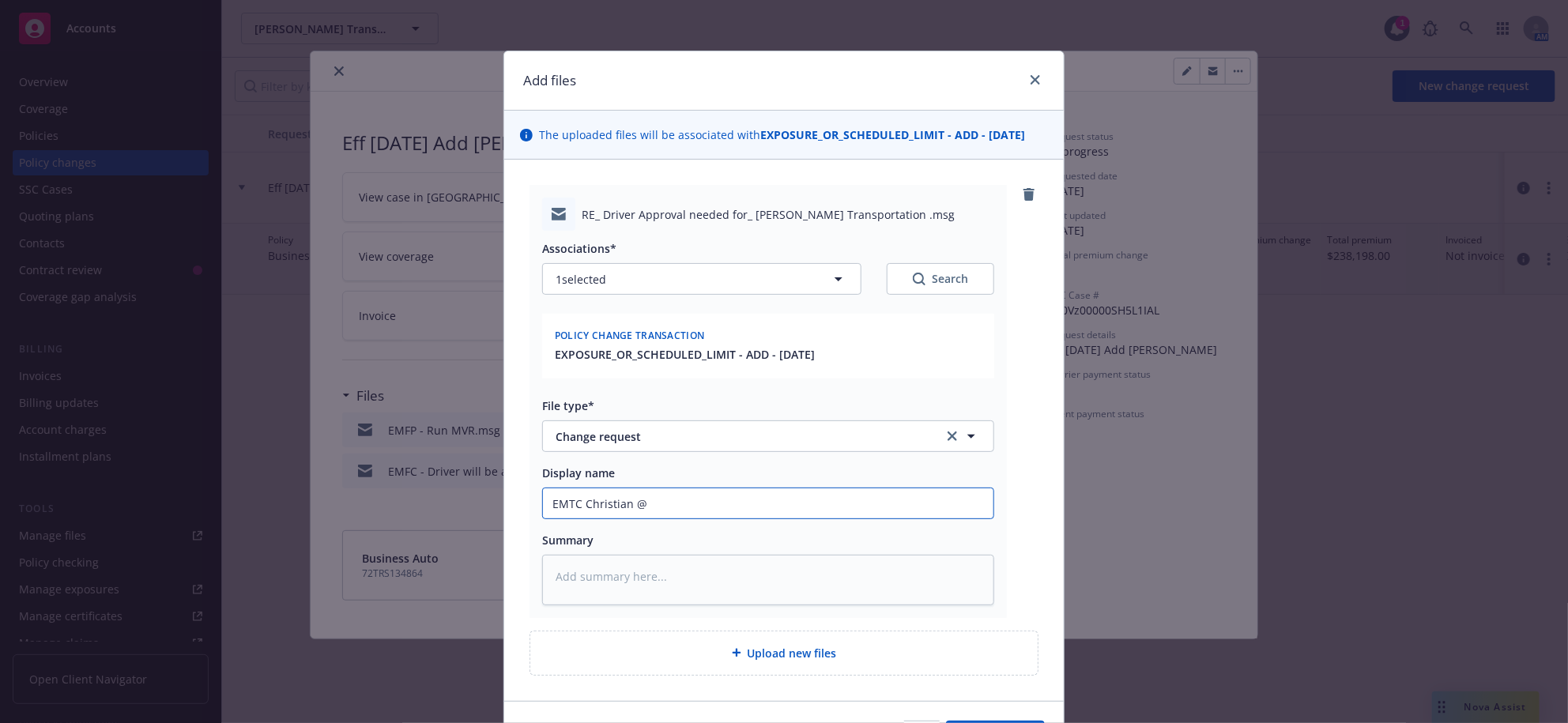
type input "EMTC Christian @"
type textarea "x"
type input "EMTC Christian @ R"
type textarea "x"
type input "EMTC Christian @ RP"
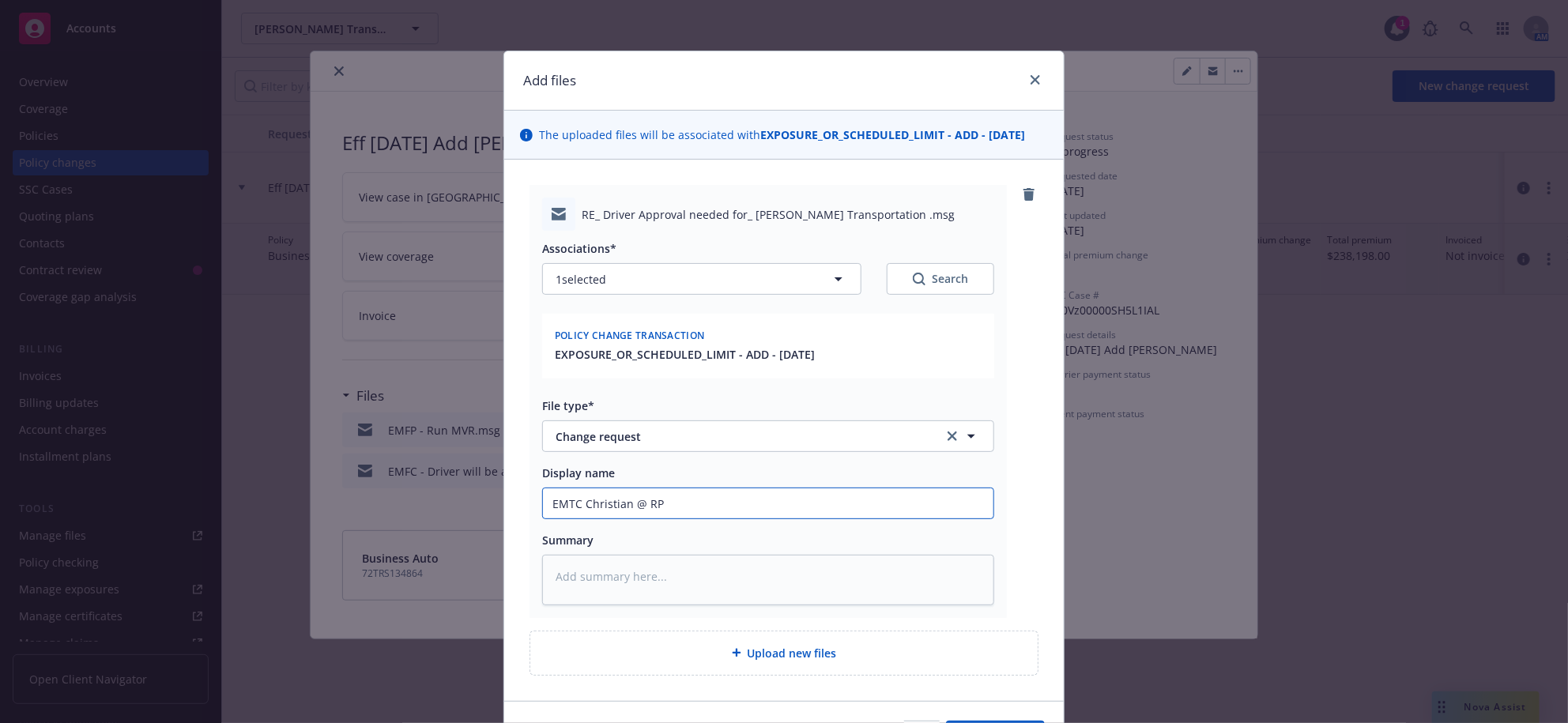
type textarea "x"
type input "EMTC Christian @ RPS"
type textarea "x"
type input "EMTC Christian @ RPS"
type textarea "x"
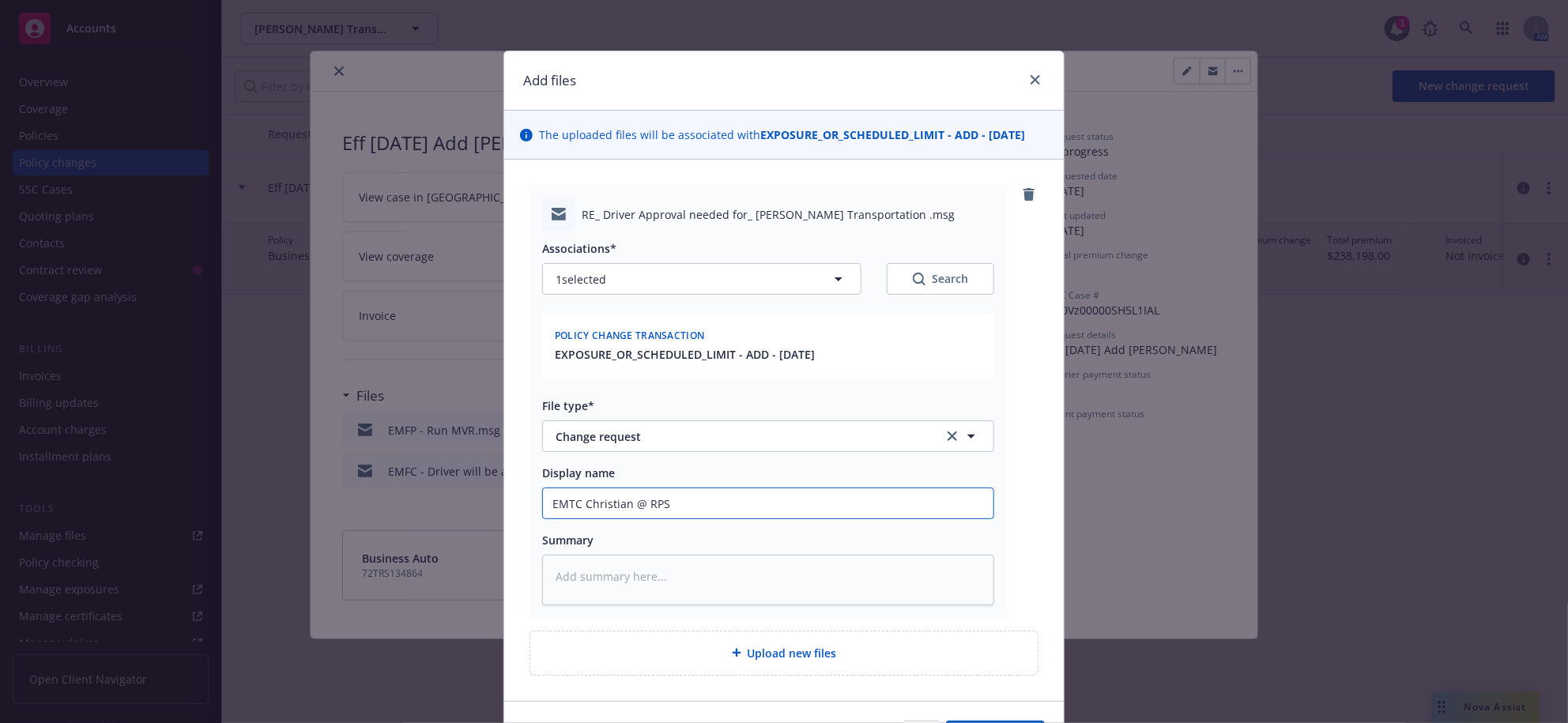
type input "EMTC Christian @ RPS -"
type textarea "x"
type input "EMTC Christian @ RPS -"
type textarea "x"
type input "EMTC Christian @ RPS - F"
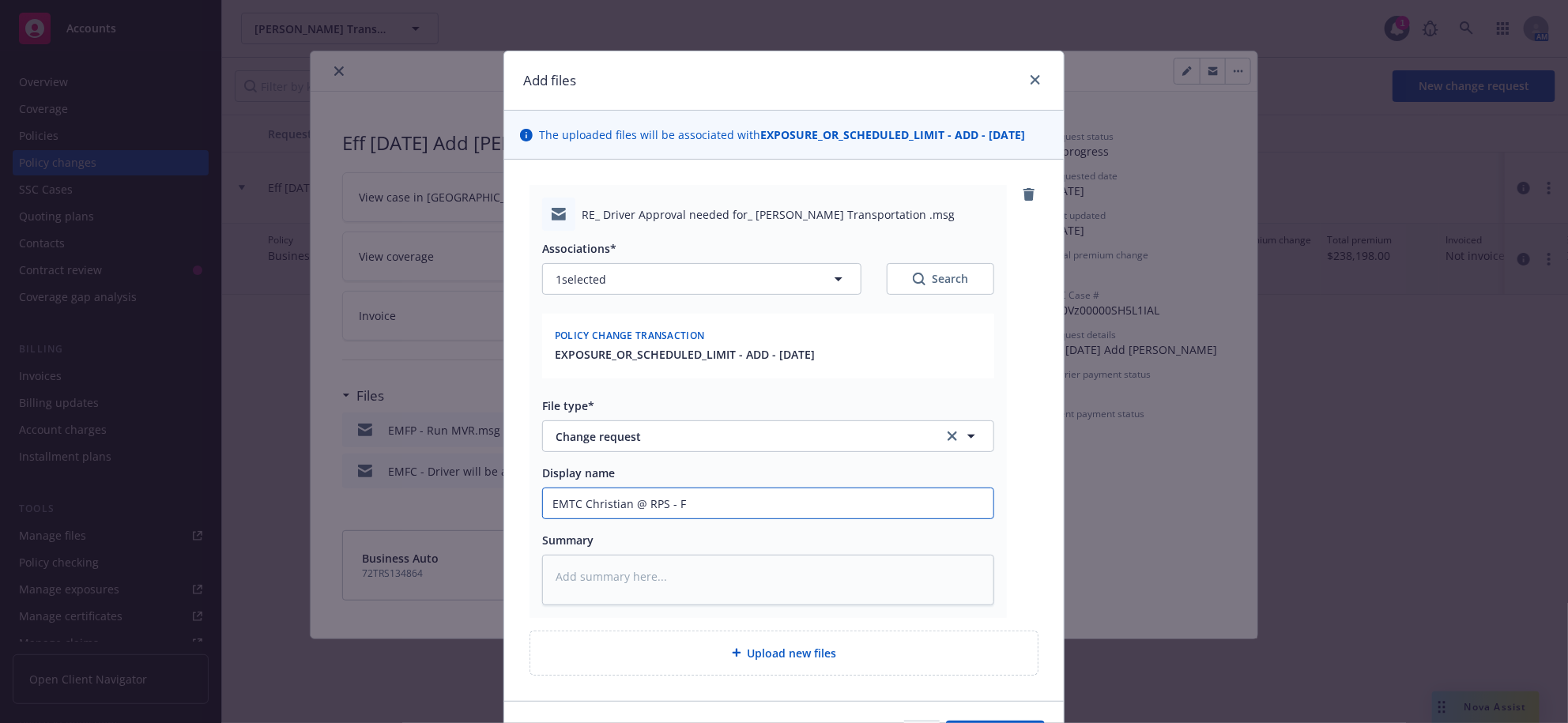
type textarea "x"
type input "EMTC Christian @ RPS - Fo"
type textarea "x"
type input "EMTC Christian @ RPS - Fol"
type textarea "x"
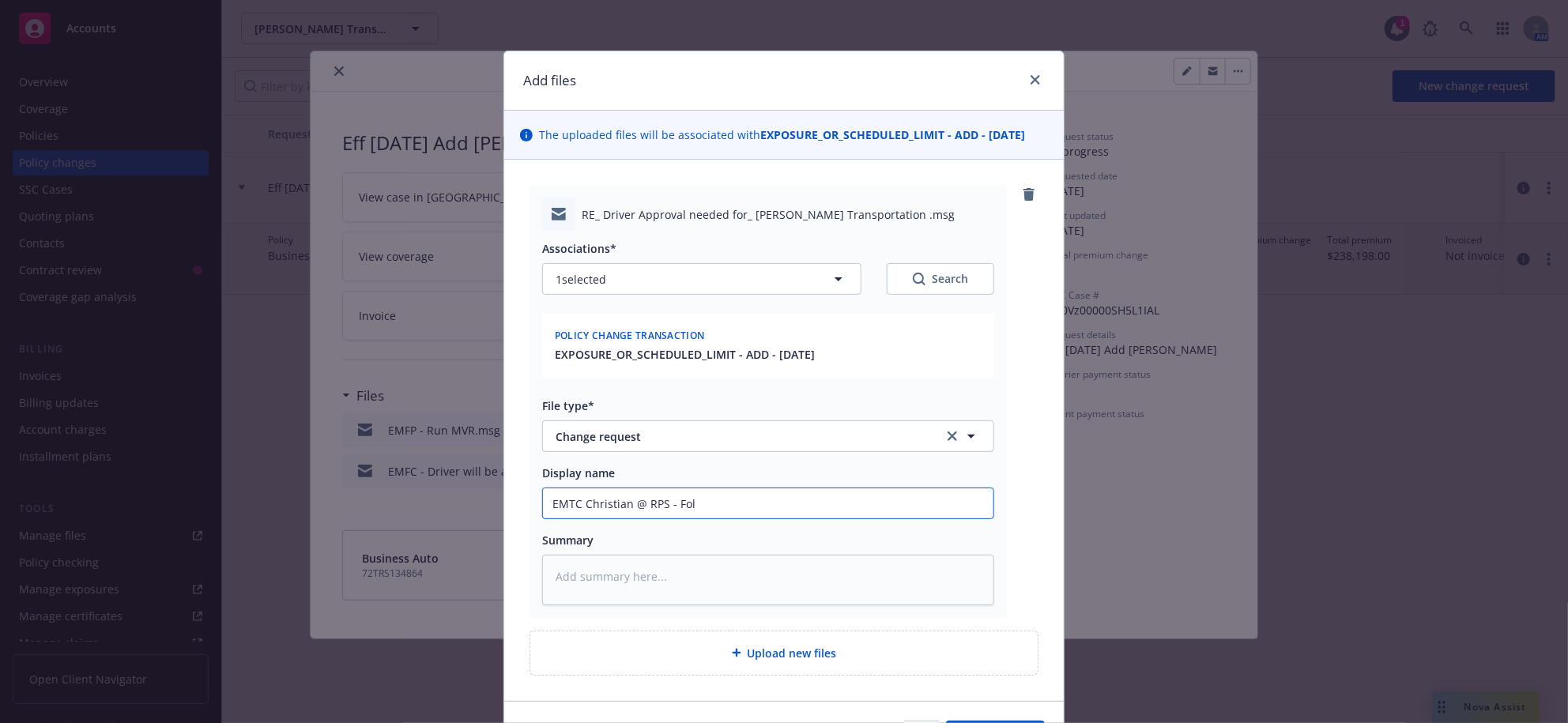
type input "EMTC Christian @ RPS - Foll"
type textarea "x"
type input "EMTC Christian @ RPS - Follow"
type textarea "x"
type input "EMTC Christian @ RPS - Follow"
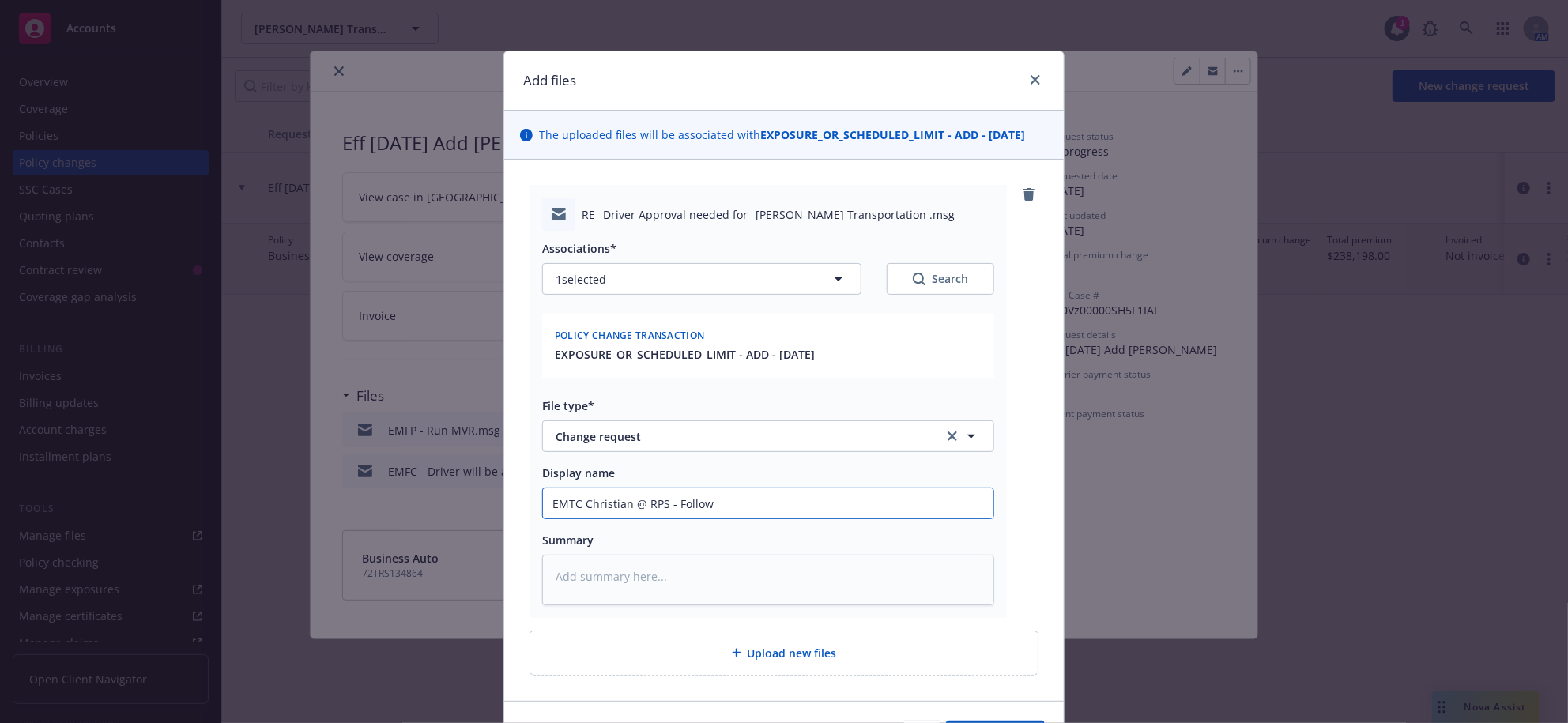
type textarea "x"
type input "EMTC Christian @ RPS - Follow u"
type textarea "x"
type input "EMTC Christian @ RPS - Follow up"
type textarea "x"
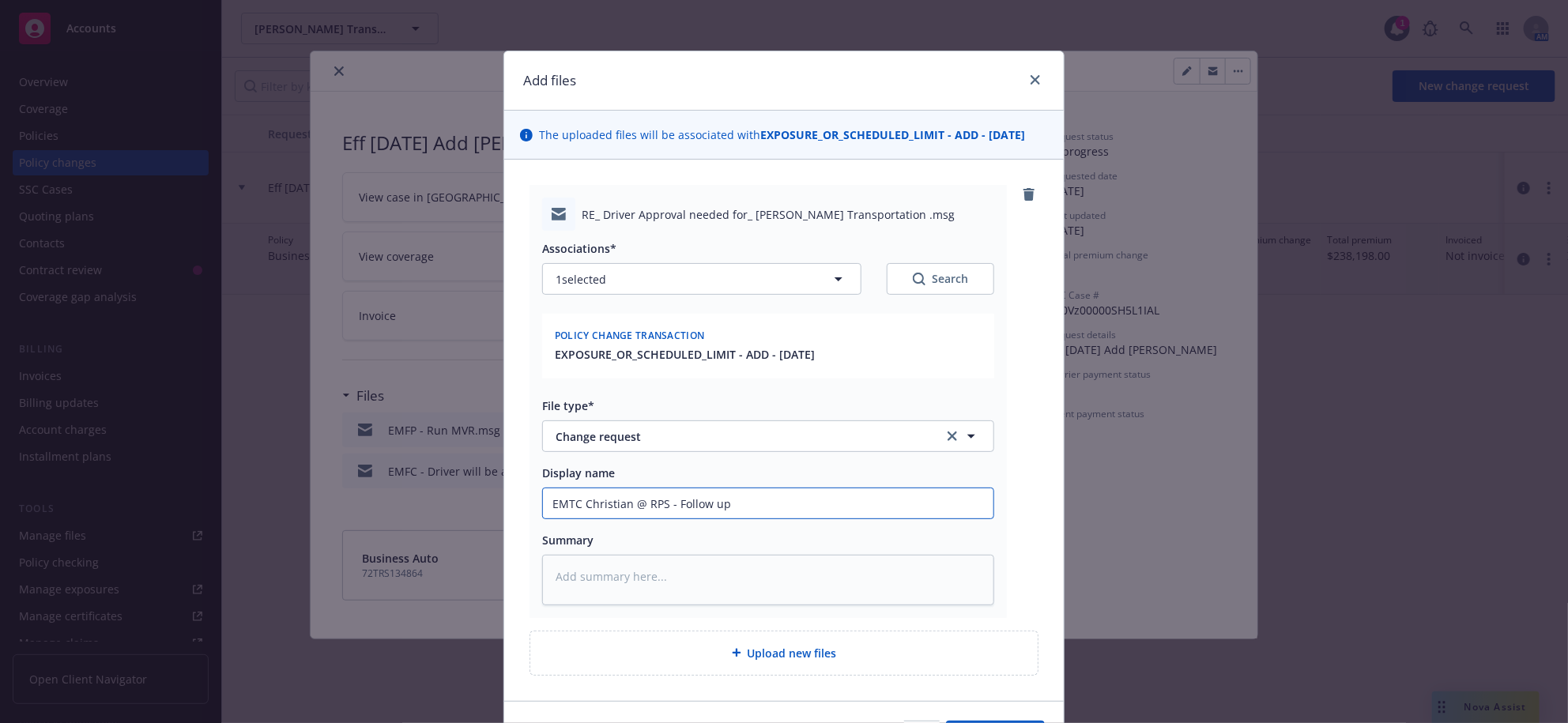
type input "EMTC Christian @ RPS - Follow up"
type textarea "x"
type input "EMTC Christian @ RPS - Follow up o"
type textarea "x"
type input "EMTC Christian @ RPS - Follow up on"
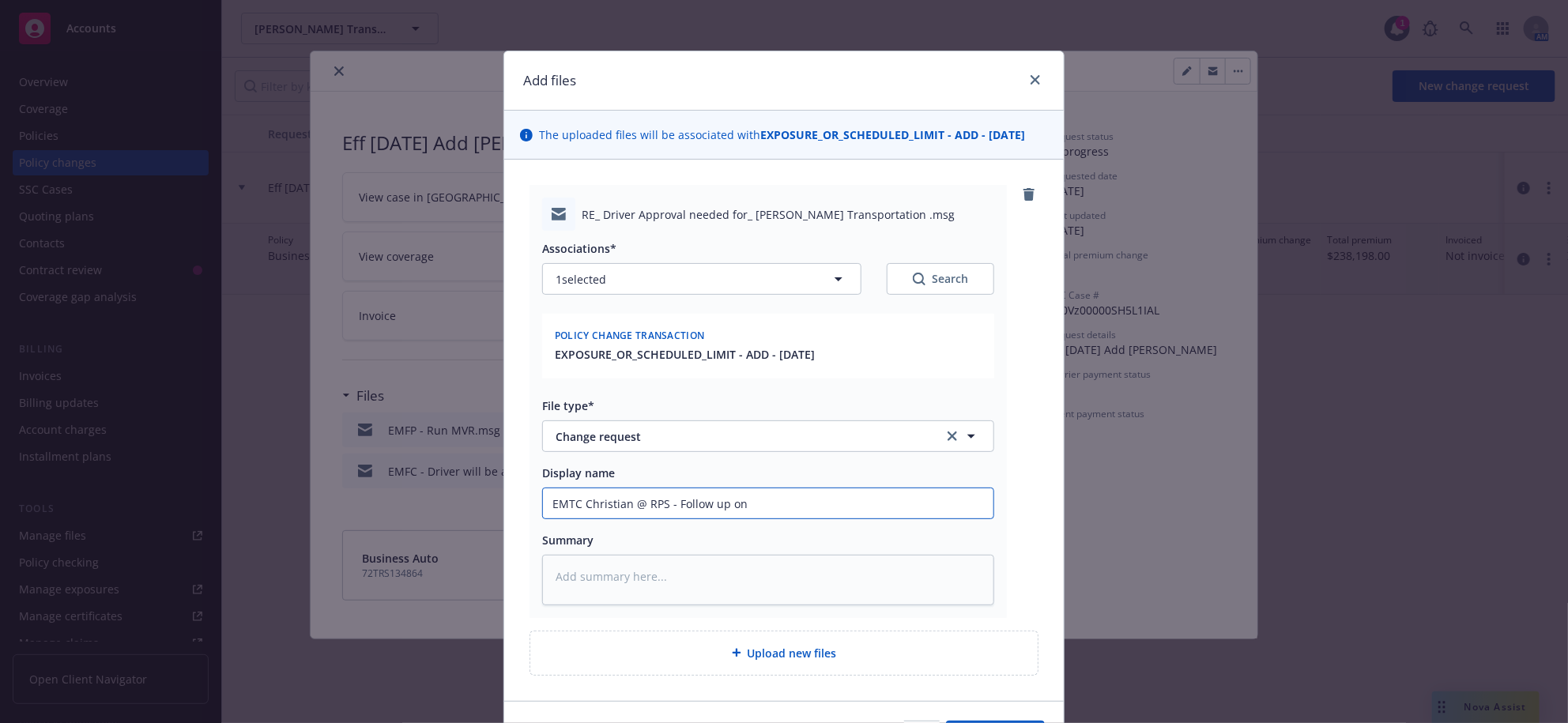
type textarea "x"
type input "EMTC Christian @ RPS - Follow up on"
type textarea "x"
type input "EMTC Christian @ RPS - Follow up on D"
type textarea "x"
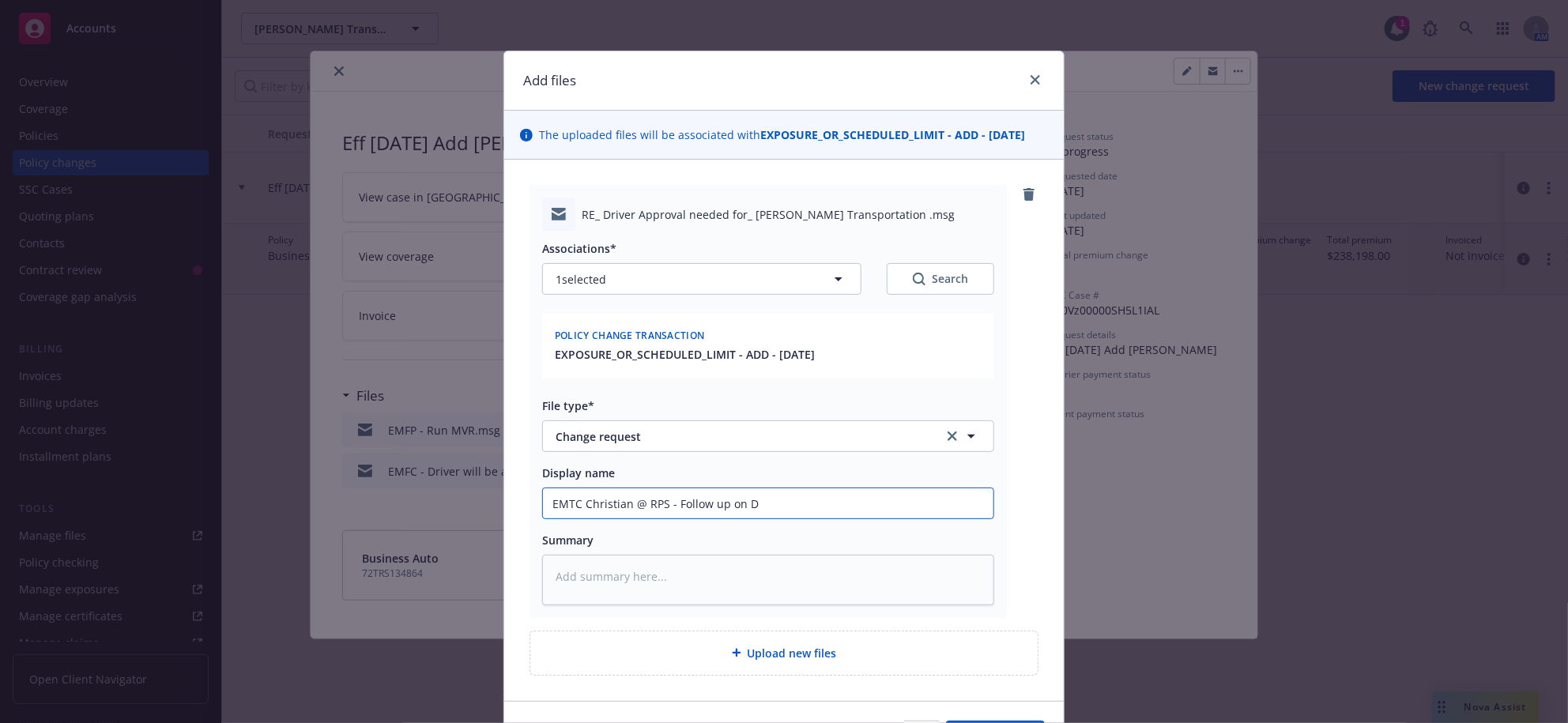
type input "EMTC Christian @ RPS - Follow up on Dr"
type textarea "x"
type input "EMTC Christian @ RPS - Follow up on Dri"
type textarea "x"
type input "EMTC Christian @ RPS - Follow up on Driv"
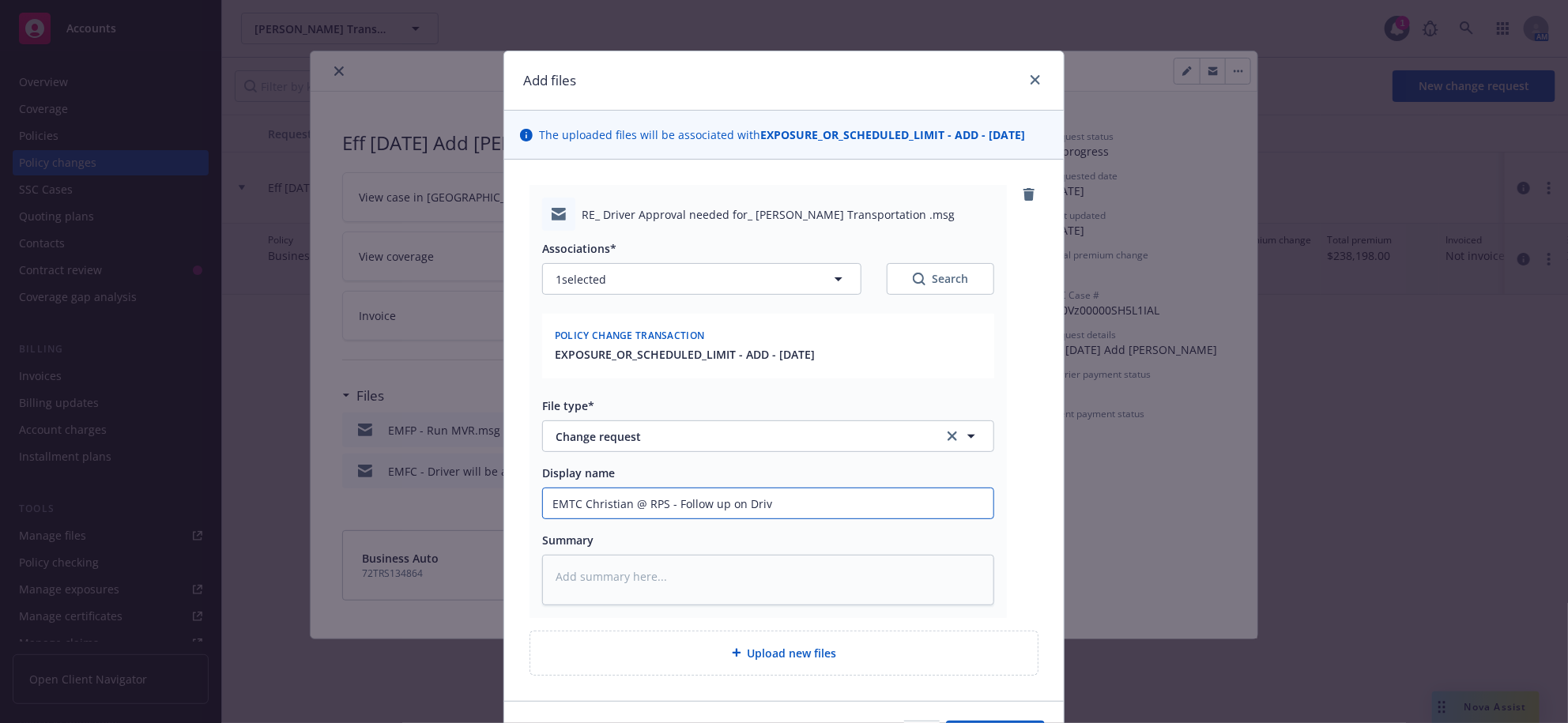
type textarea "x"
type input "EMTC Christian @ RPS - Follow up on Drive"
type textarea "x"
type input "EMTC Christian @ RPS - Follow up on Driver"
type textarea "x"
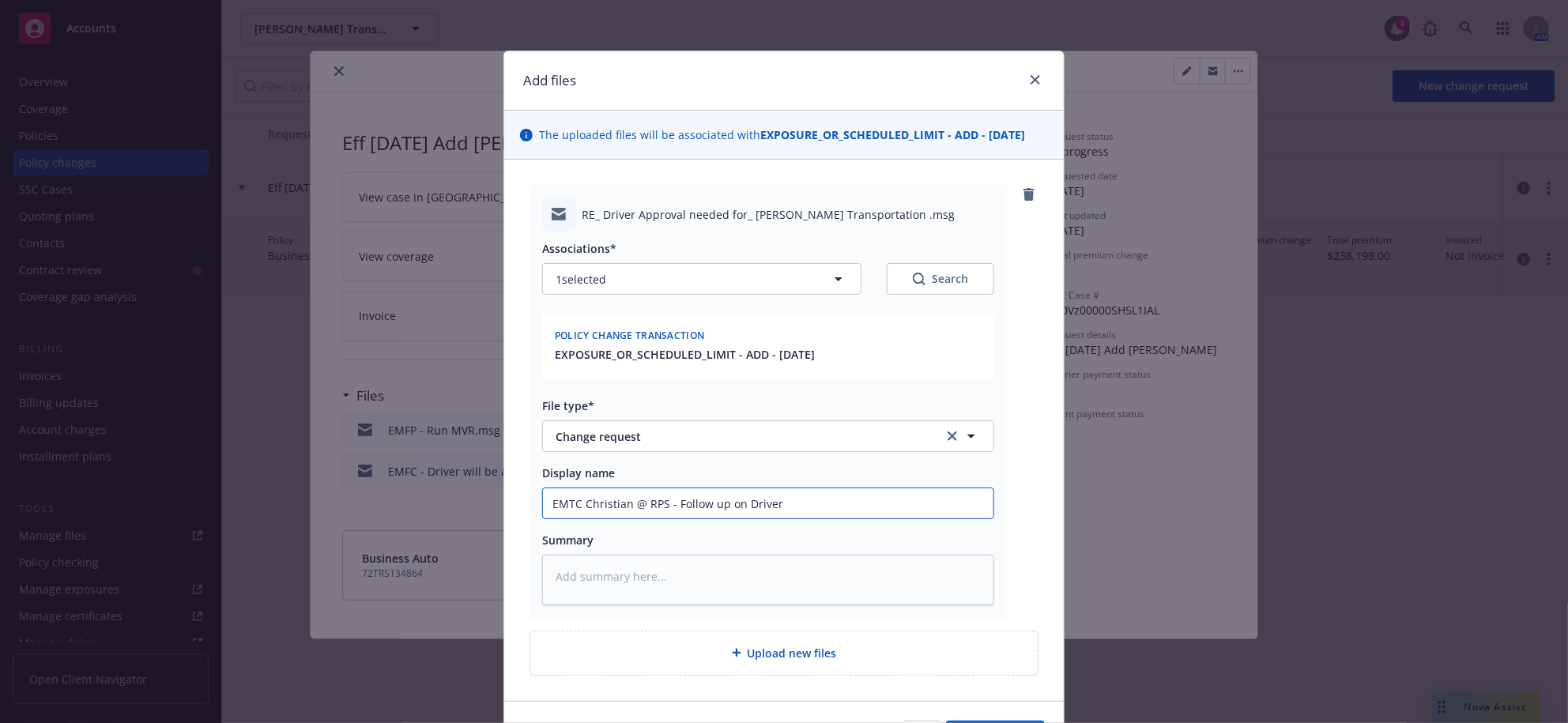
type input "EMTC Christian @ RPS - Follow up on Driver"
type textarea "x"
type input "EMTC Christian @ RPS - Follow up on Driver K"
type textarea "x"
type input "EMTC Christian @ RPS - Follow up on Driver [PERSON_NAME]"
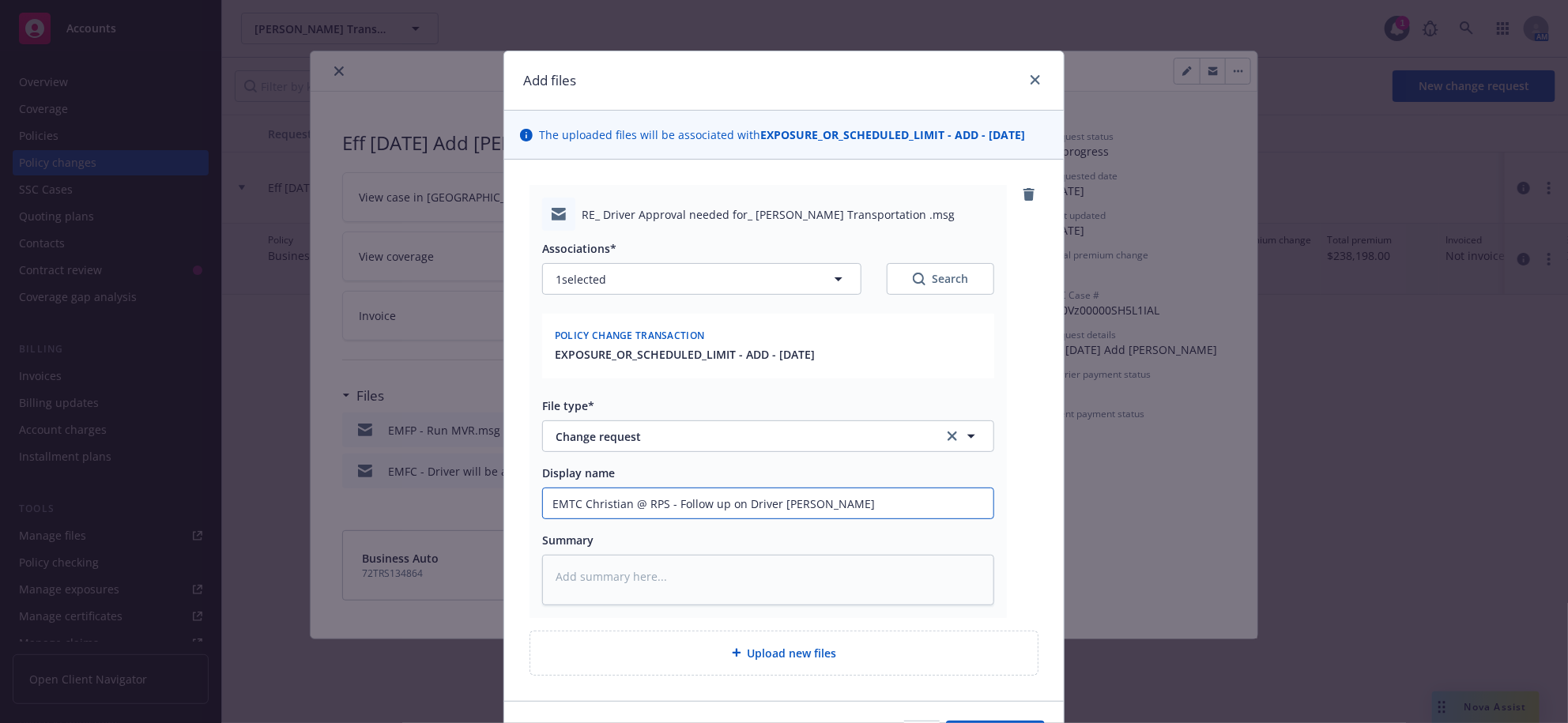
type textarea "x"
type input "EMTC Christian @ RPS - Follow up on Driver Kel"
type textarea "x"
type input "EMTC Christian @ RPS - Follow up on Driver [PERSON_NAME]"
type textarea "x"
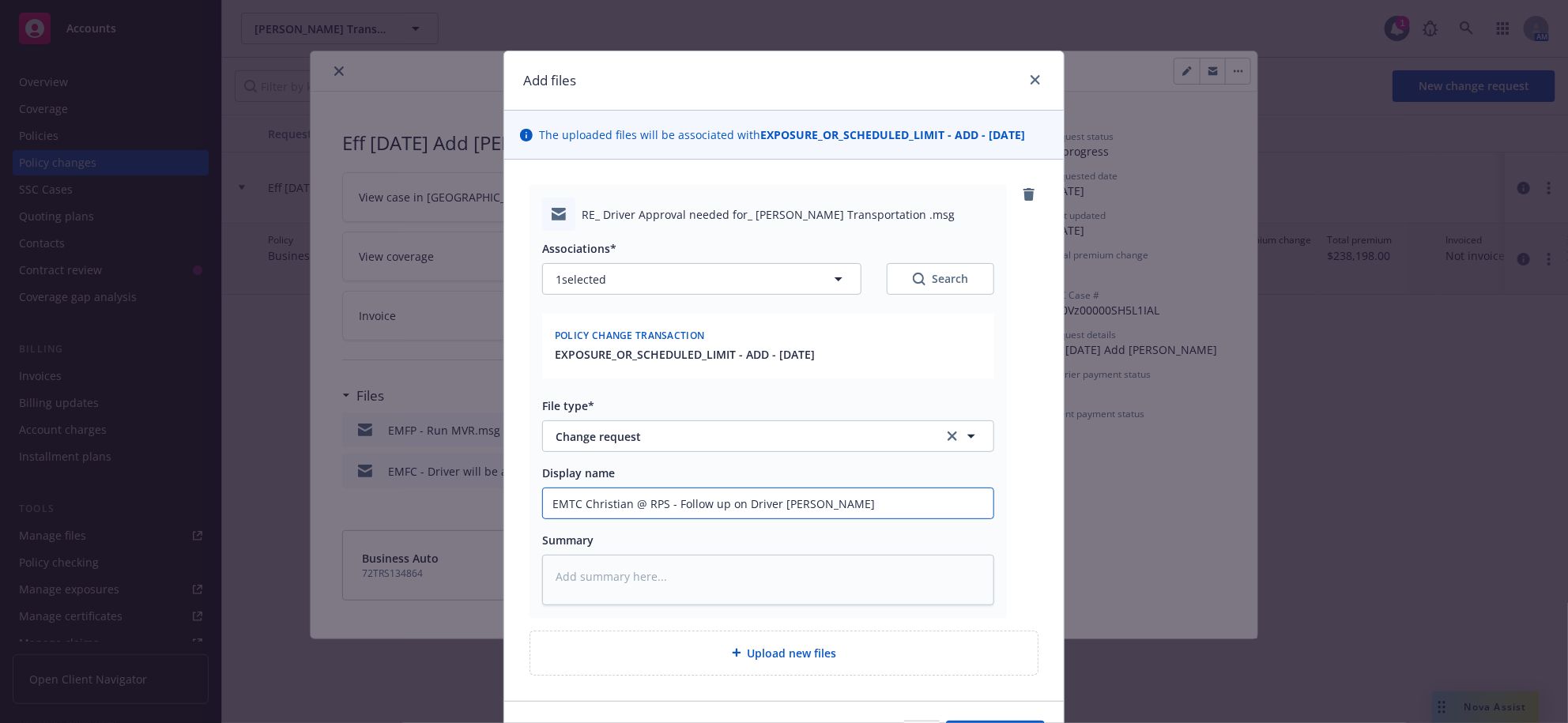
type input "EMTC [PERSON_NAME] @ RPS - Follow up on Driver [PERSON_NAME]"
type textarea "x"
type input "EMTC [PERSON_NAME] @ RPS - Follow up on Driver [PERSON_NAME]"
type textarea "x"
type input "EMTC [PERSON_NAME] @ RPS - Follow up on Driver [PERSON_NAME]"
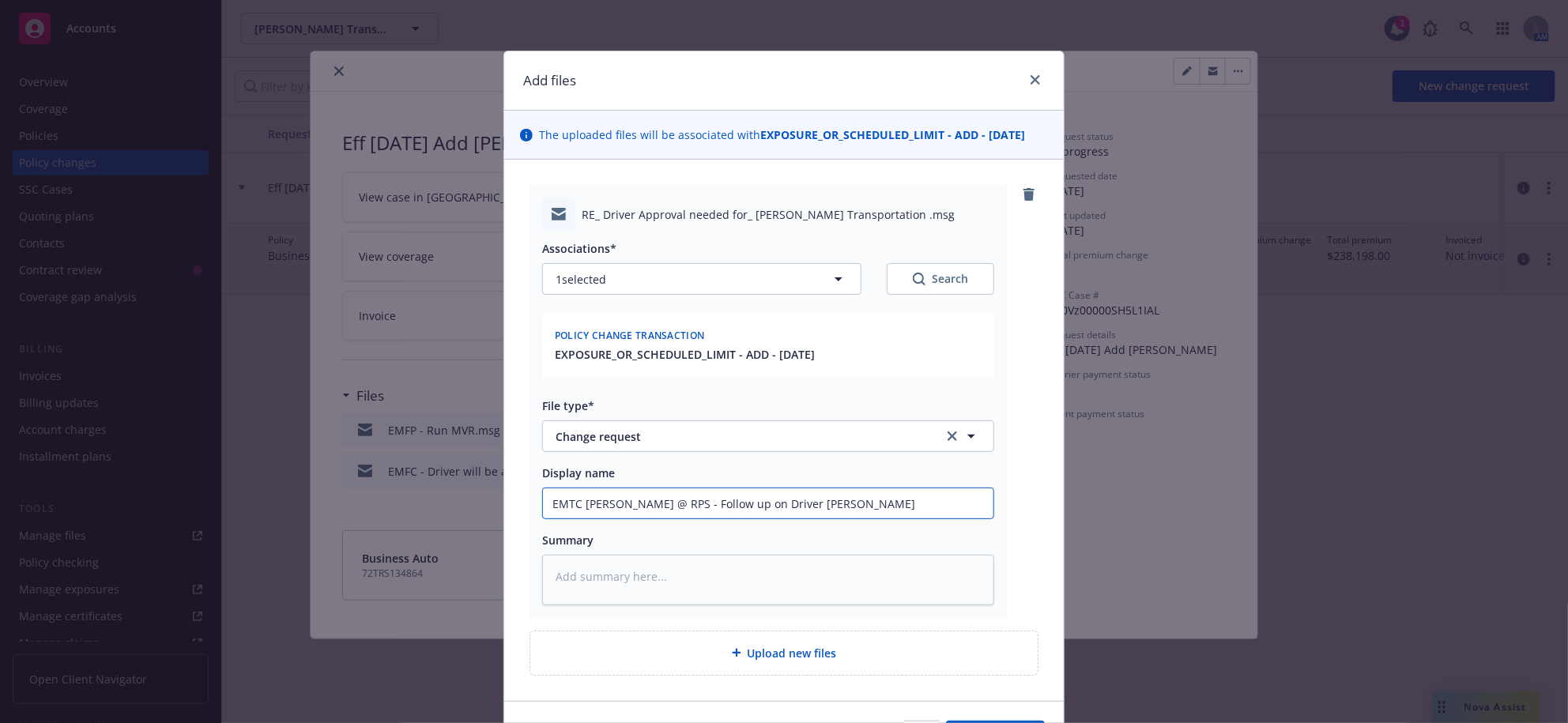
type textarea "x"
type input "EMTC [PERSON_NAME] @ RPS - Follow up on Driver [PERSON_NAME]"
type textarea "x"
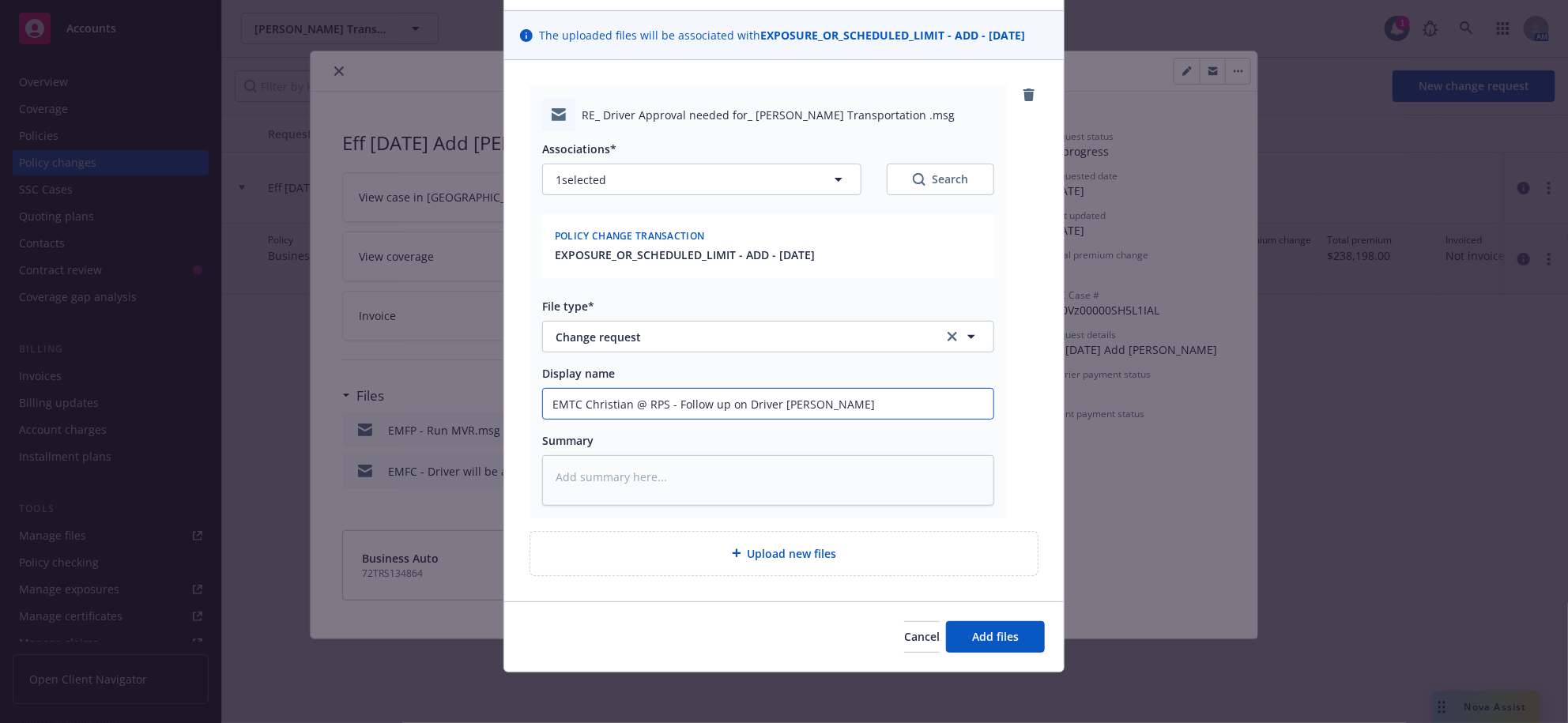
scroll to position [227, 0]
type input "EMTC Christian @ RPS - Follow up on Driver [PERSON_NAME]"
click at [988, 634] on span "Add files" at bounding box center [995, 636] width 46 height 15
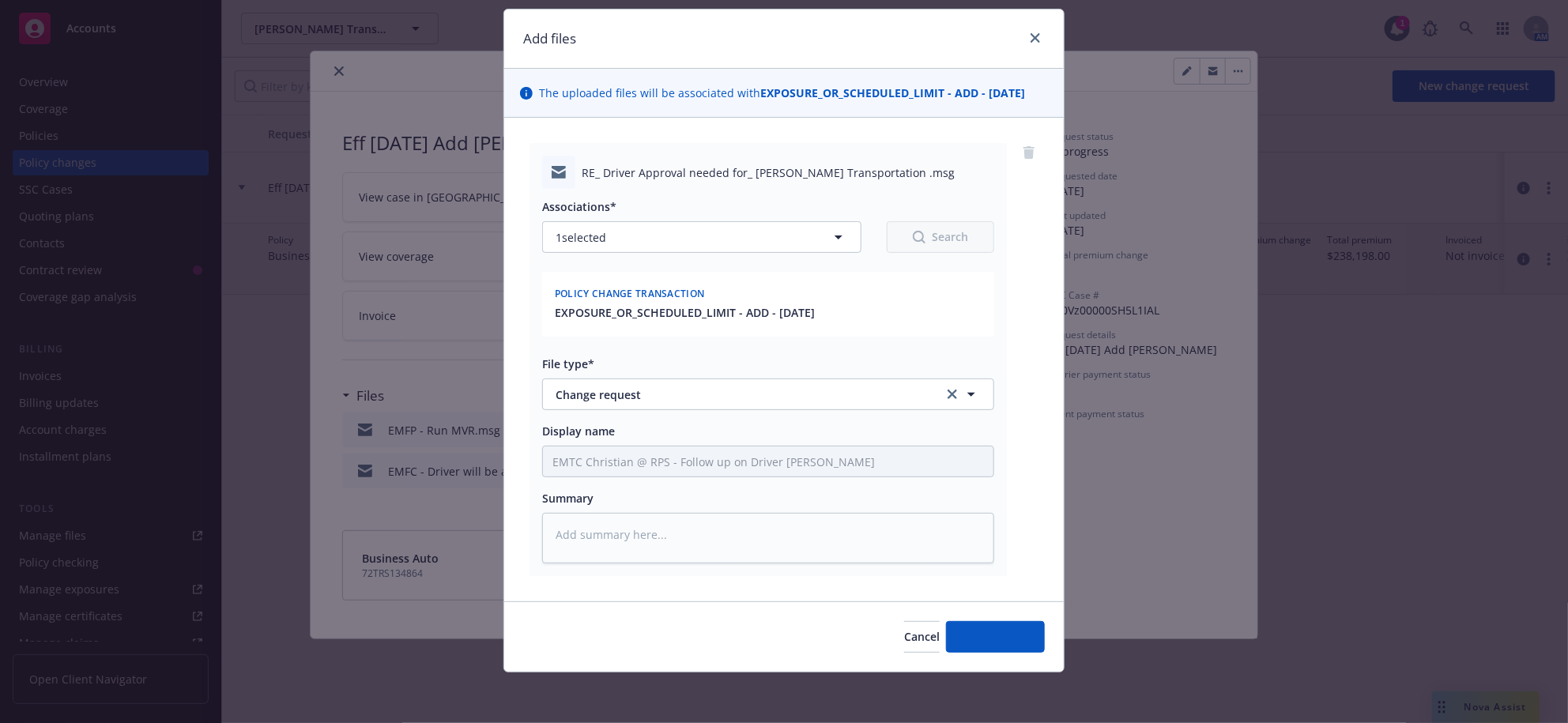
scroll to position [160, 0]
type textarea "x"
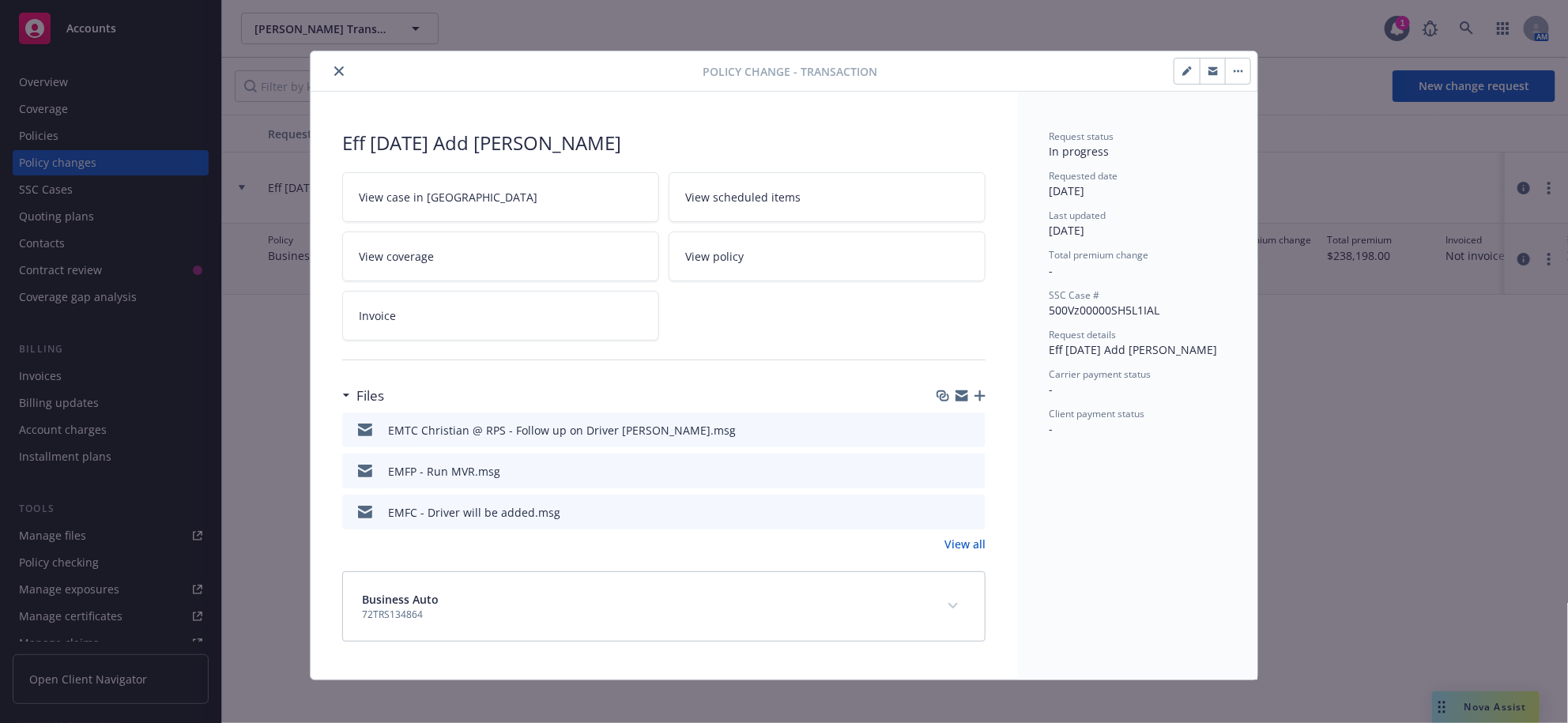
click at [339, 76] on icon "close" at bounding box center [339, 71] width 9 height 9
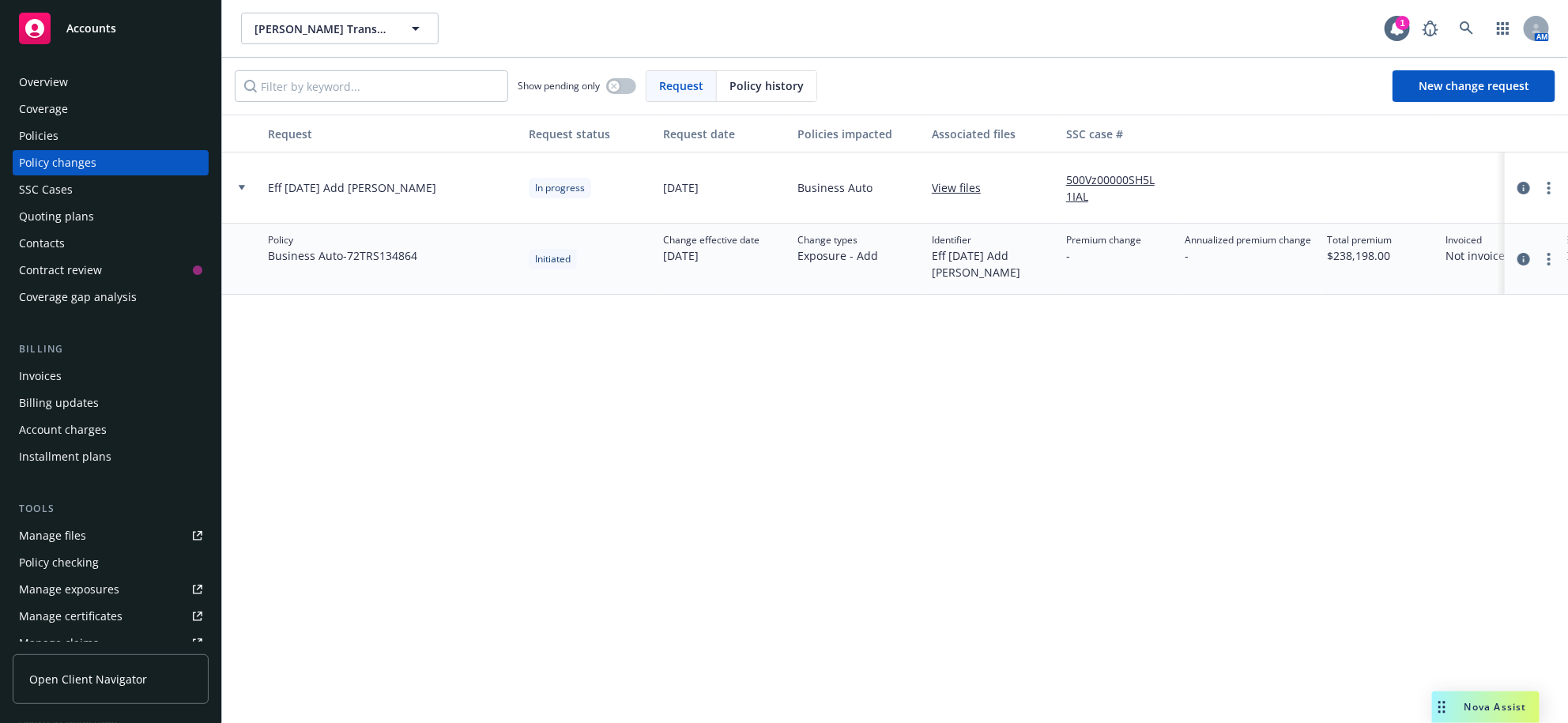
click at [88, 229] on div "Quoting plans" at bounding box center [56, 217] width 75 height 26
